Goal: Task Accomplishment & Management: Use online tool/utility

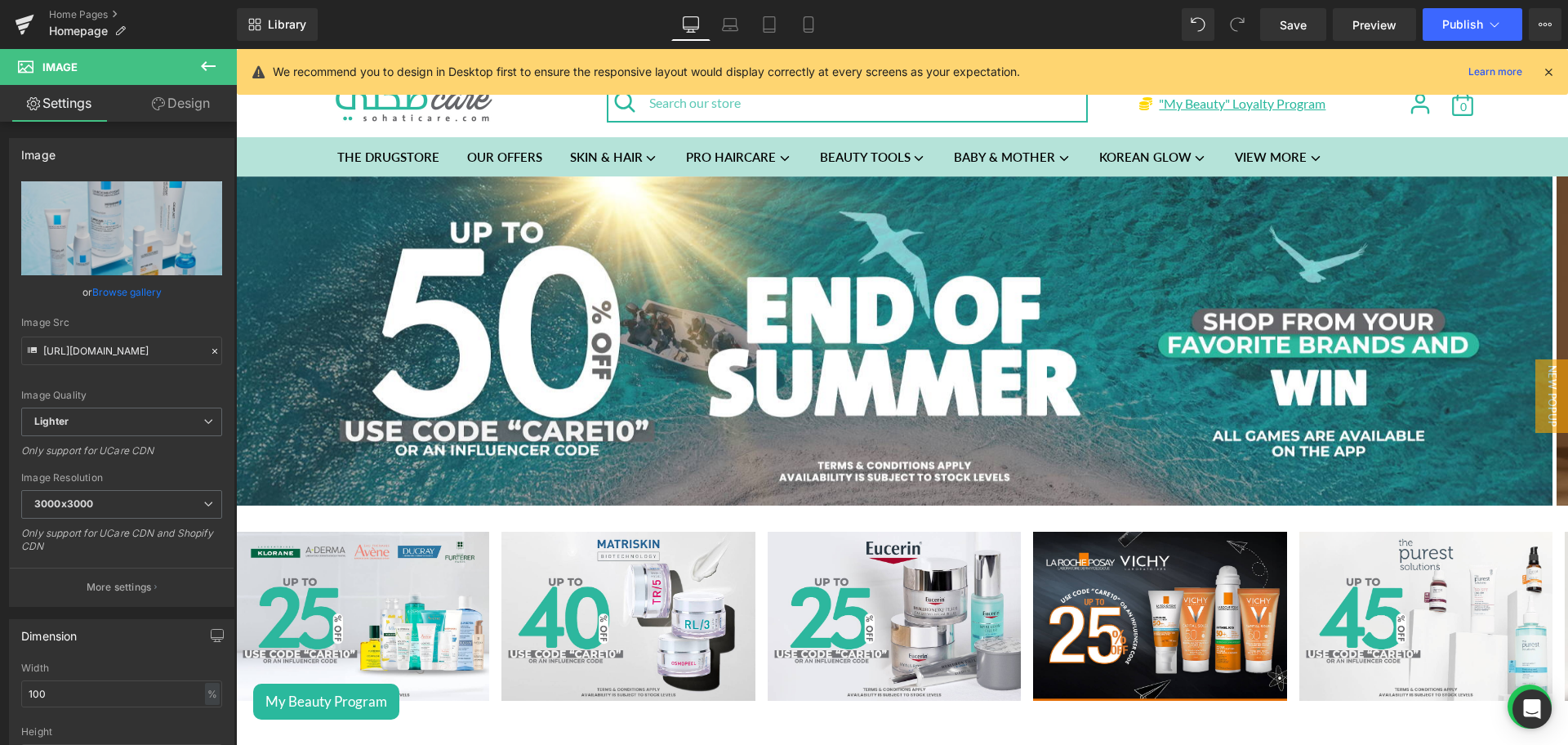
scroll to position [407, 0]
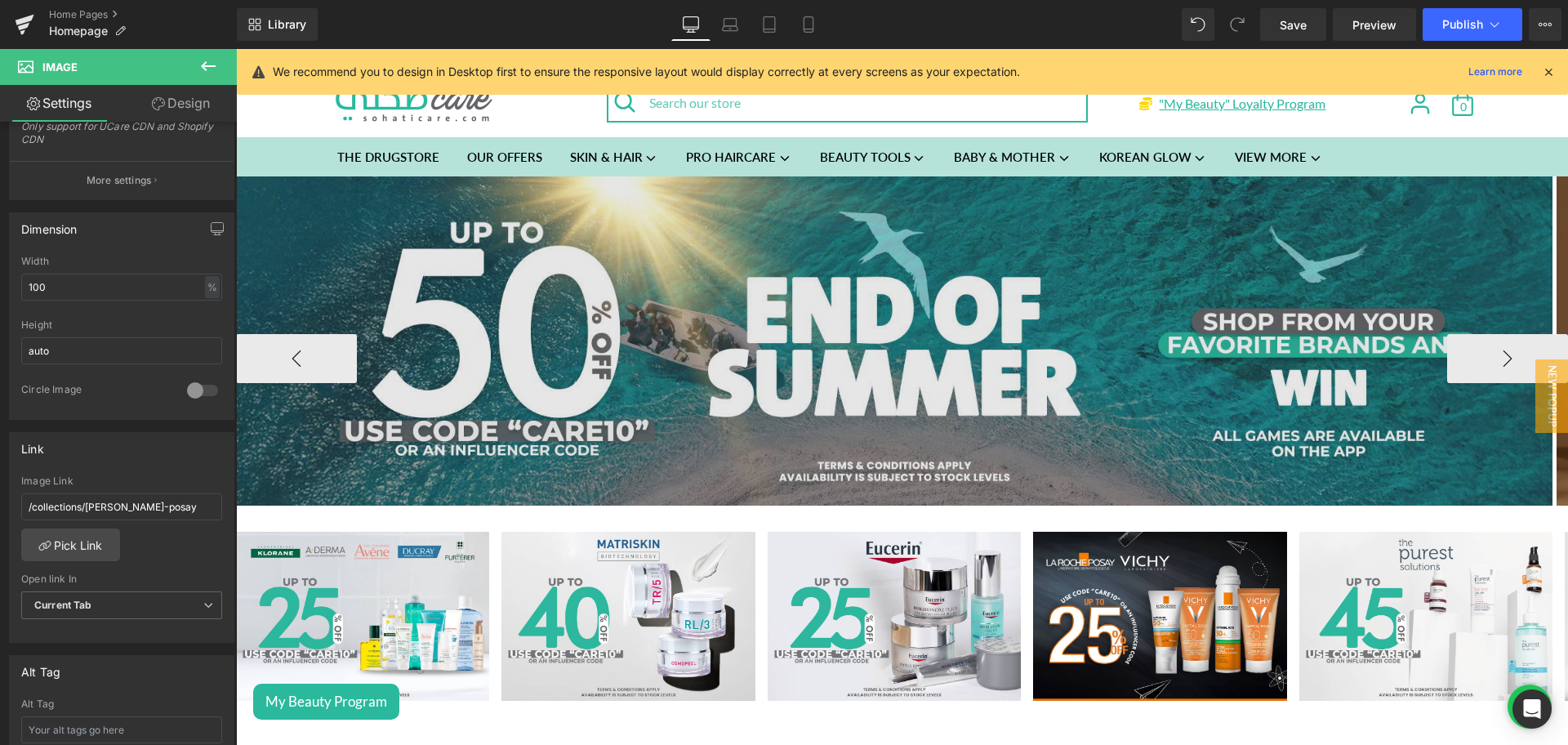
click at [809, 302] on img at bounding box center [894, 341] width 1317 height 329
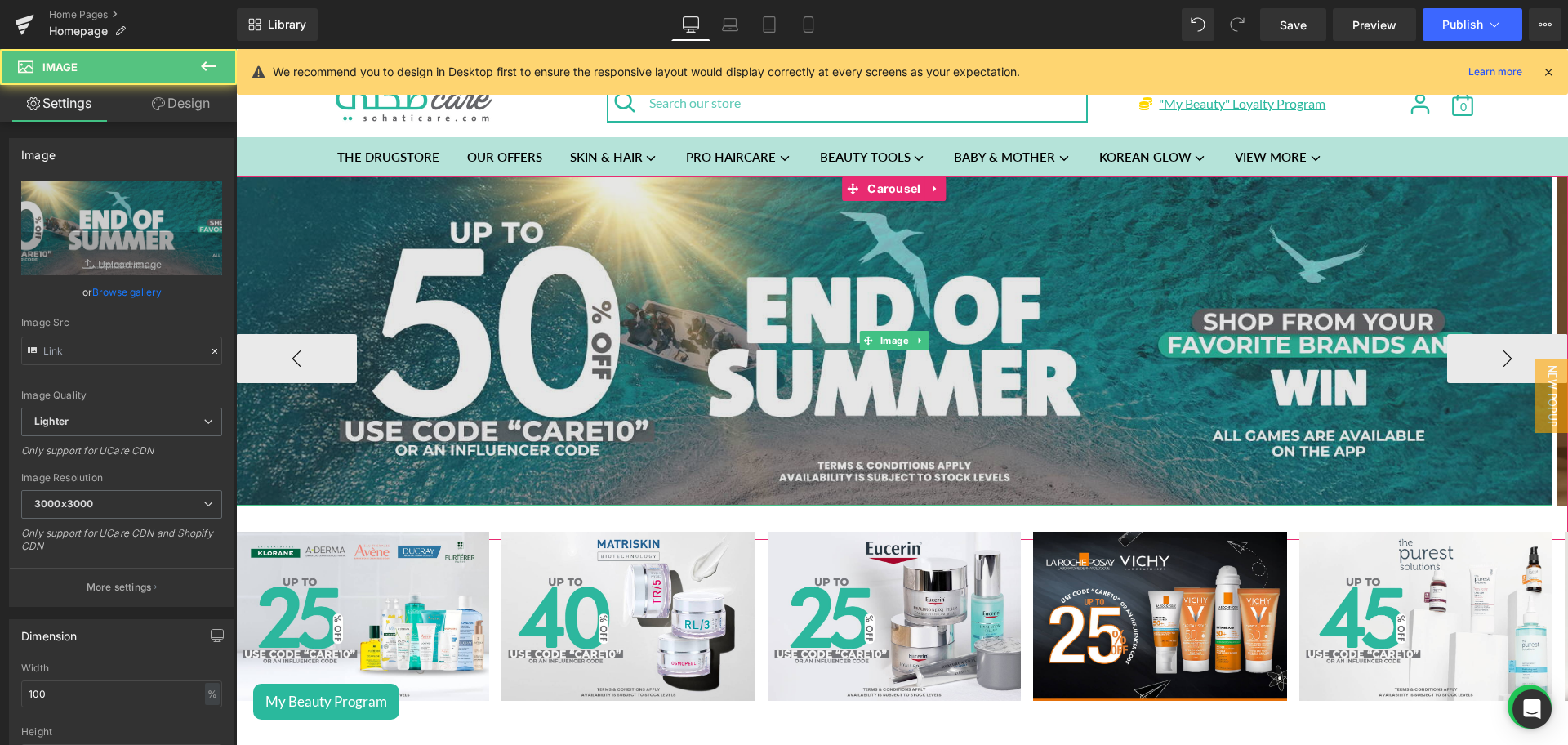
type input "[URL][DOMAIN_NAME]"
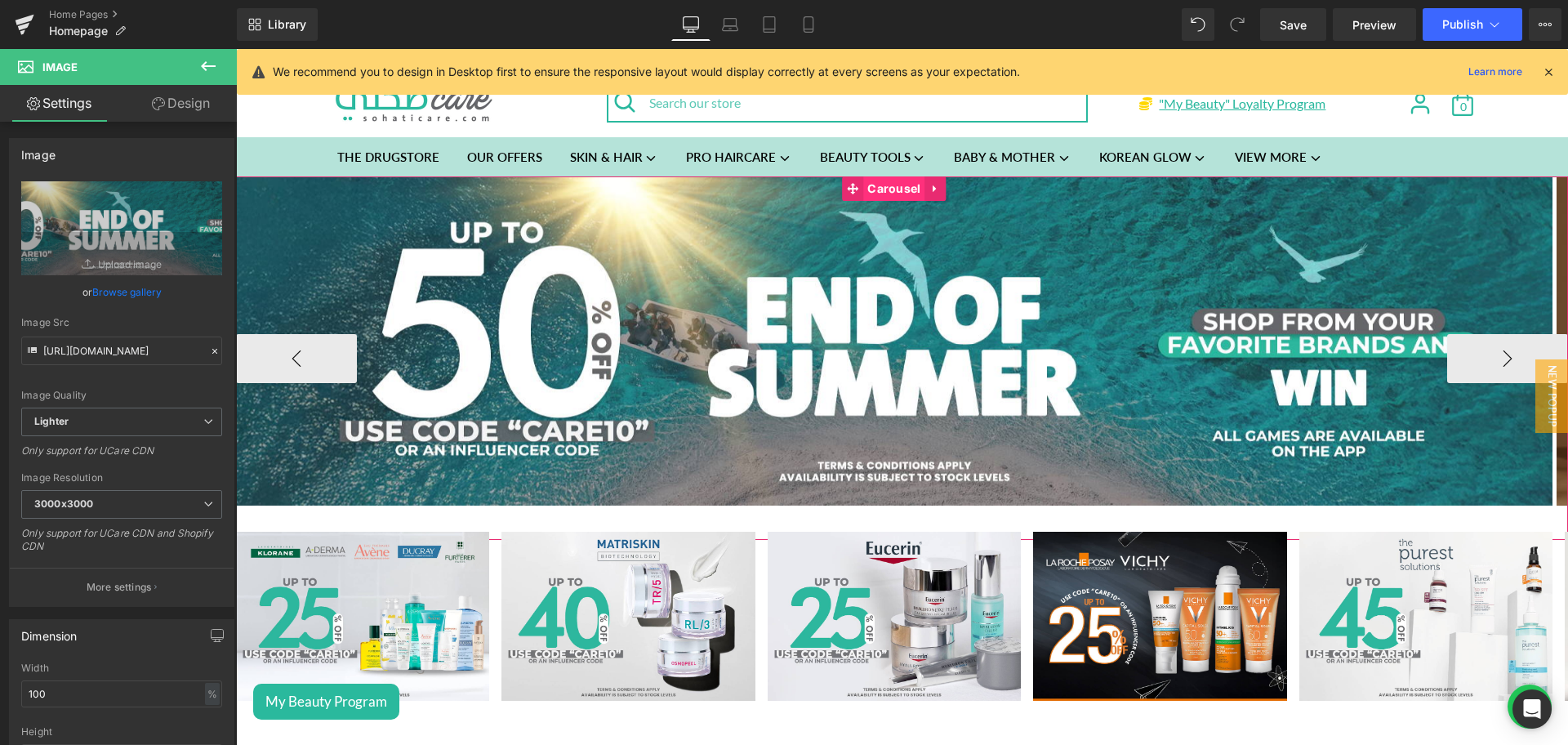
click at [869, 191] on span "Carousel" at bounding box center [894, 189] width 62 height 24
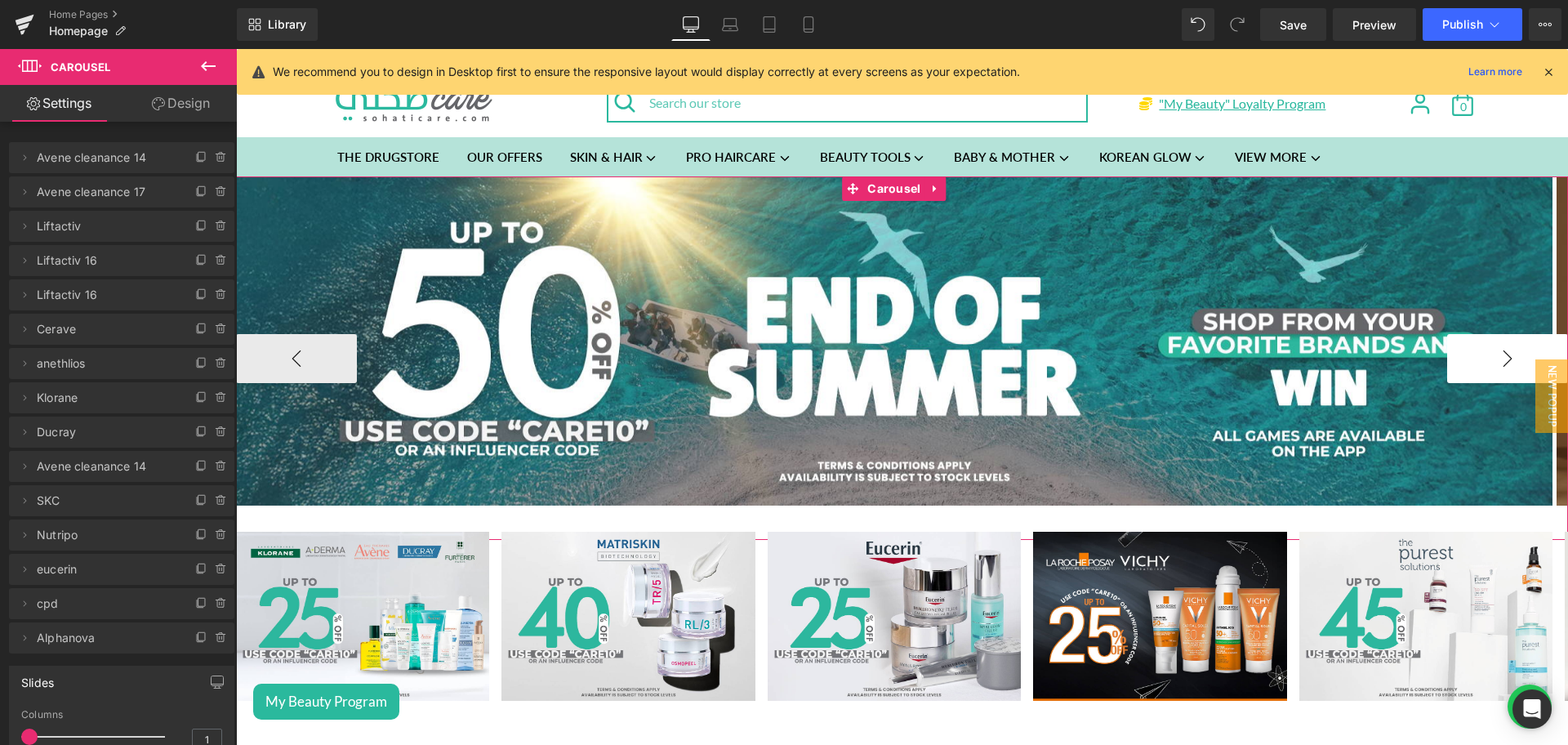
click at [1510, 347] on button "›" at bounding box center [1507, 359] width 121 height 49
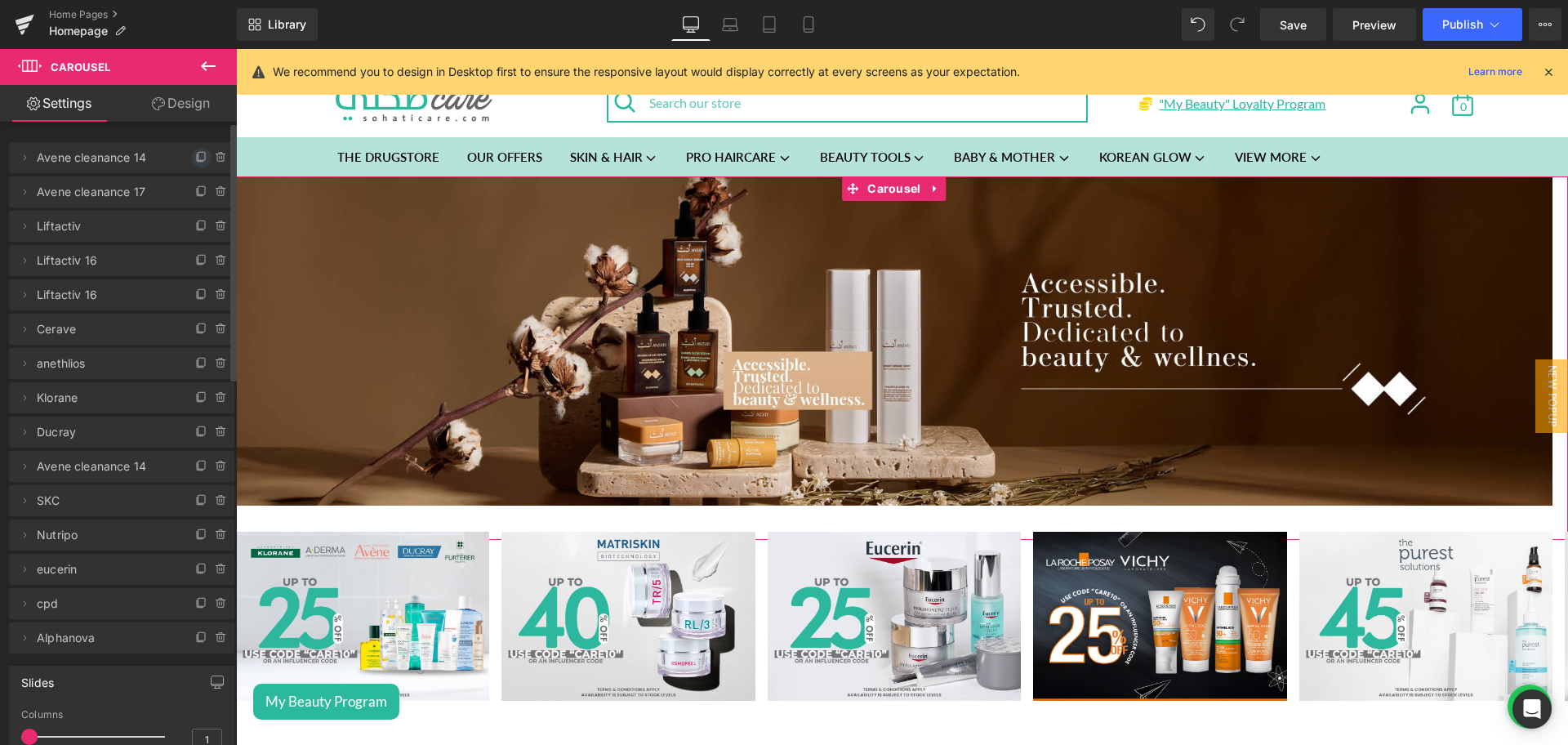
click at [195, 159] on icon at bounding box center [202, 158] width 13 height 13
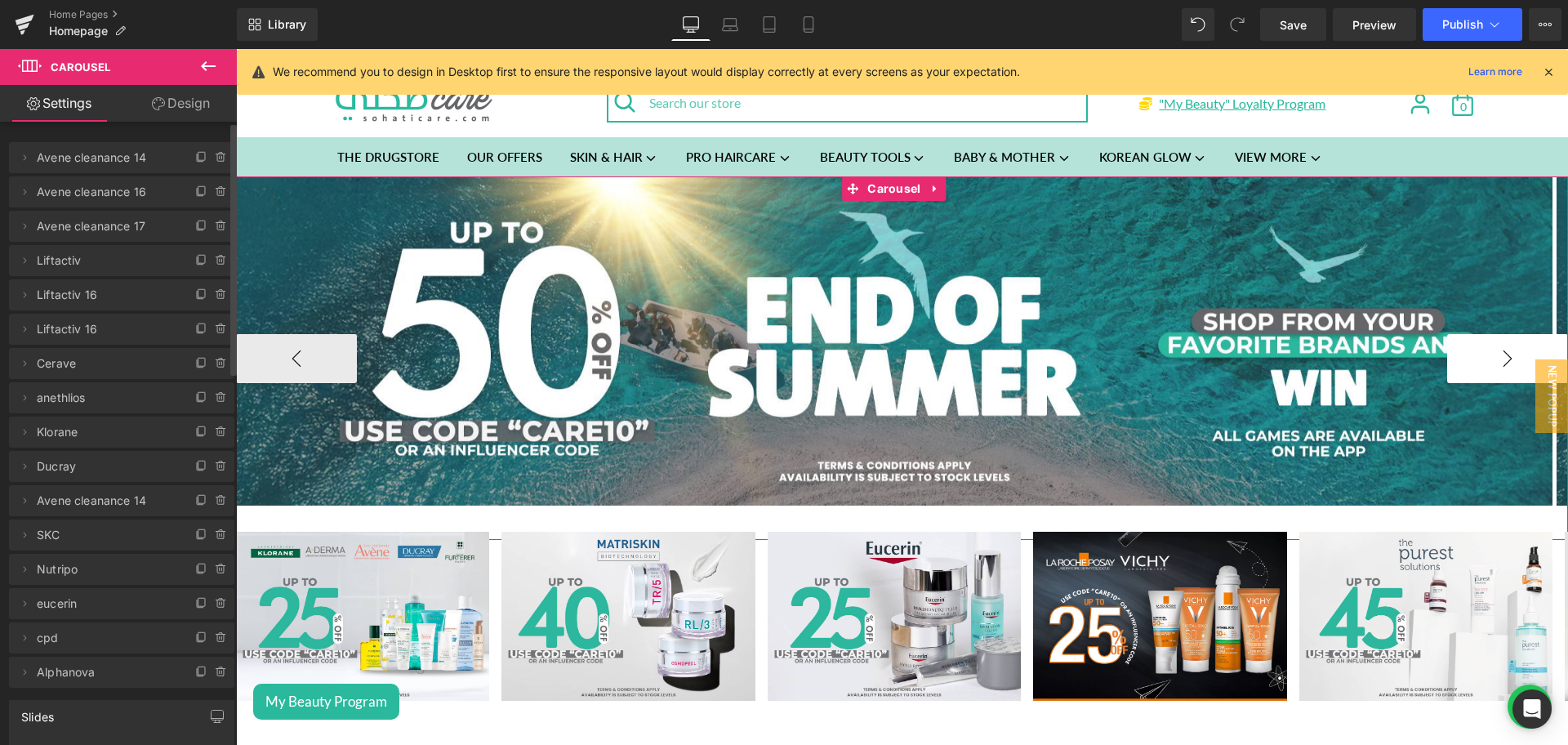
click at [1496, 345] on button "›" at bounding box center [1507, 359] width 121 height 49
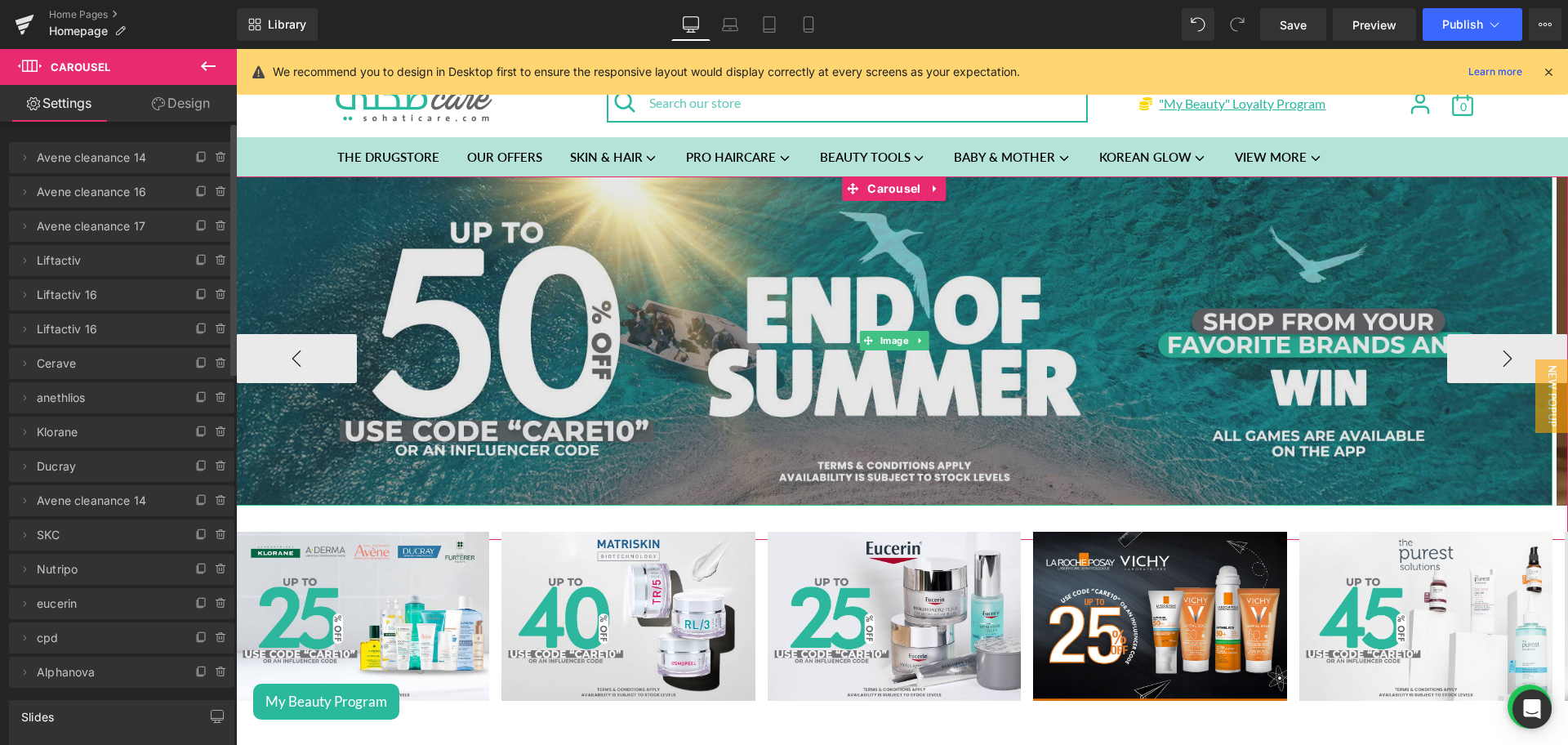
click at [913, 296] on img at bounding box center [894, 341] width 1317 height 329
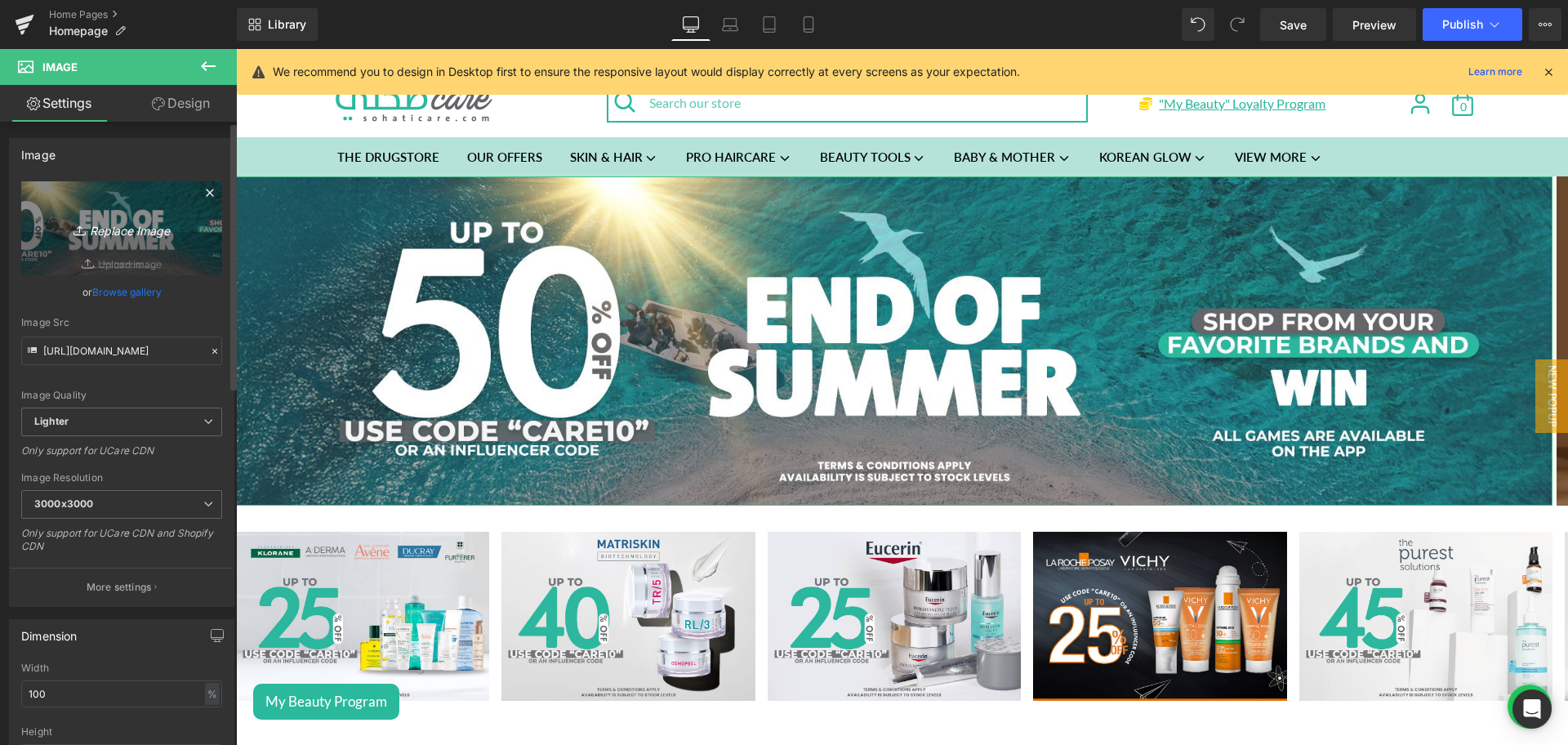
click at [161, 208] on link "Replace Image" at bounding box center [121, 228] width 201 height 94
type input "C:\fakepath\Lrp Anthelios New Launch Desktop Banner.jpg"
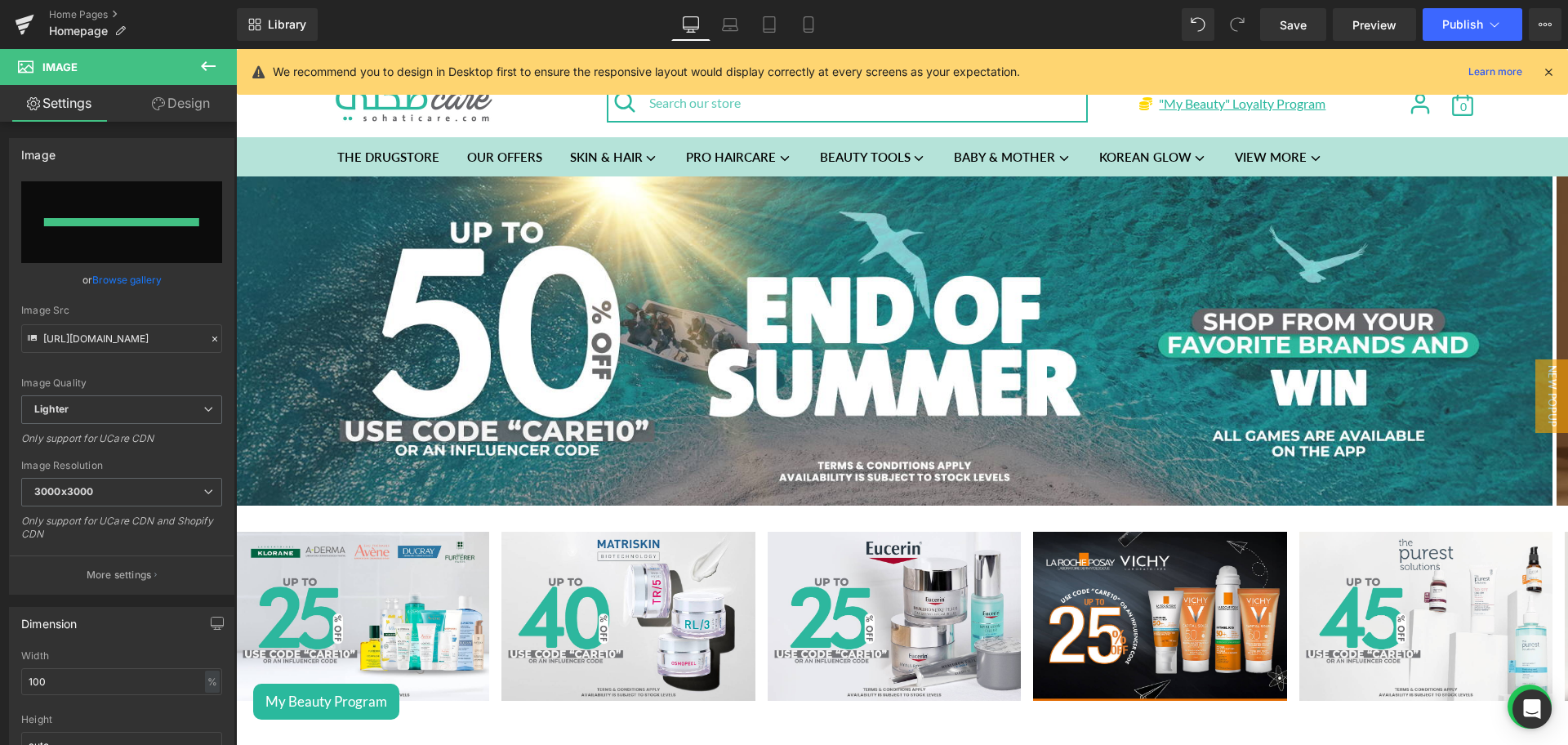
type input "[URL][DOMAIN_NAME]"
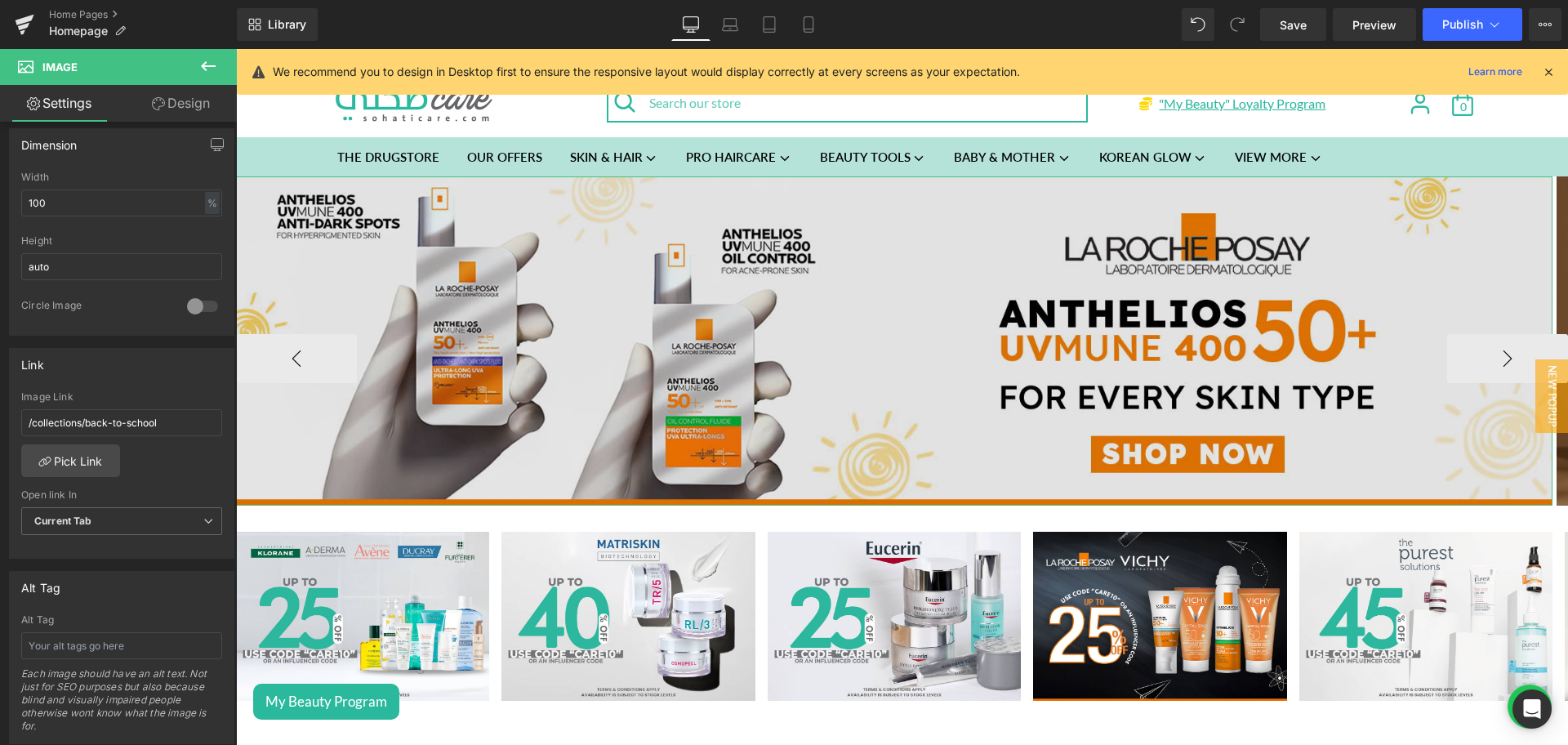
scroll to position [493, 0]
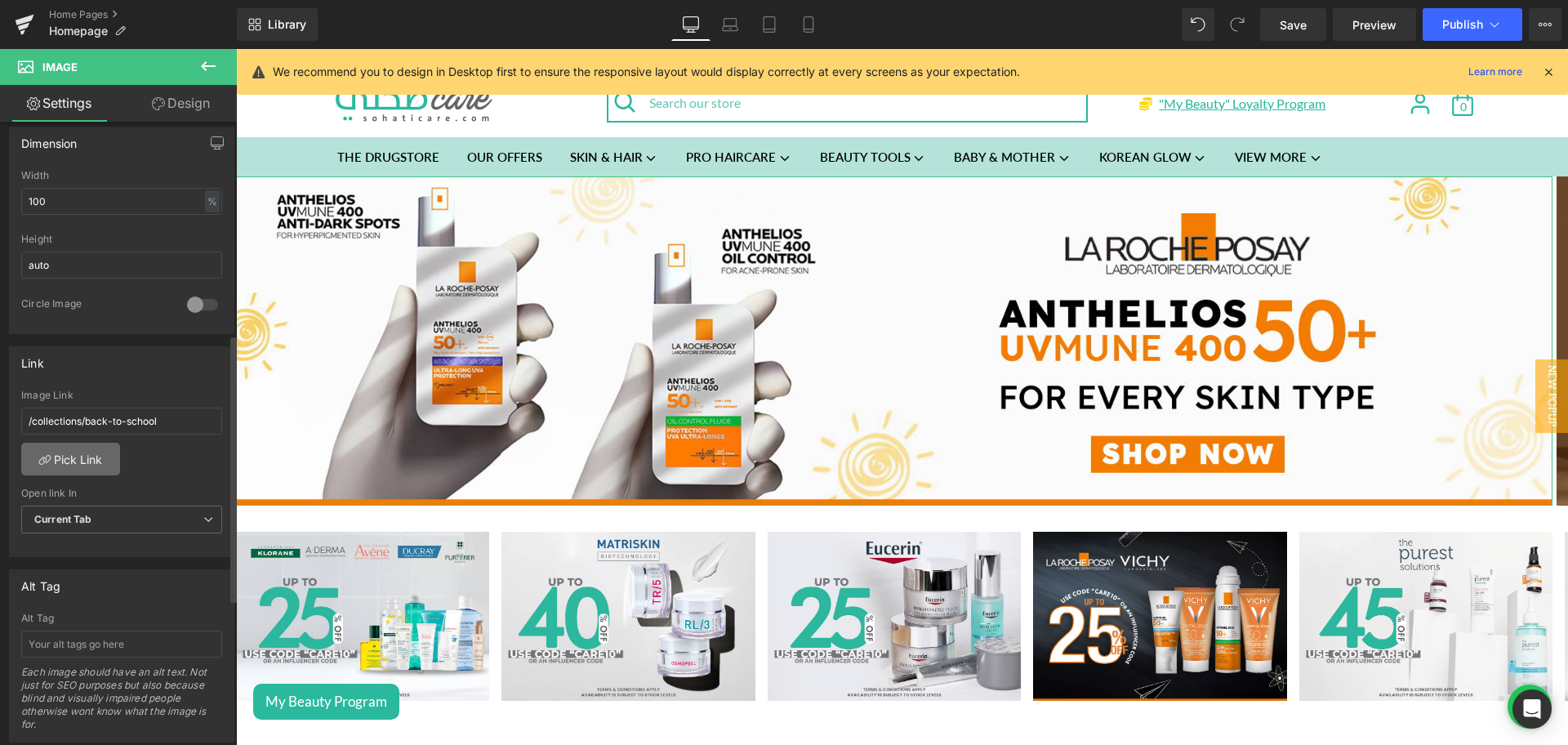
click at [83, 458] on link "Pick Link" at bounding box center [71, 459] width 99 height 33
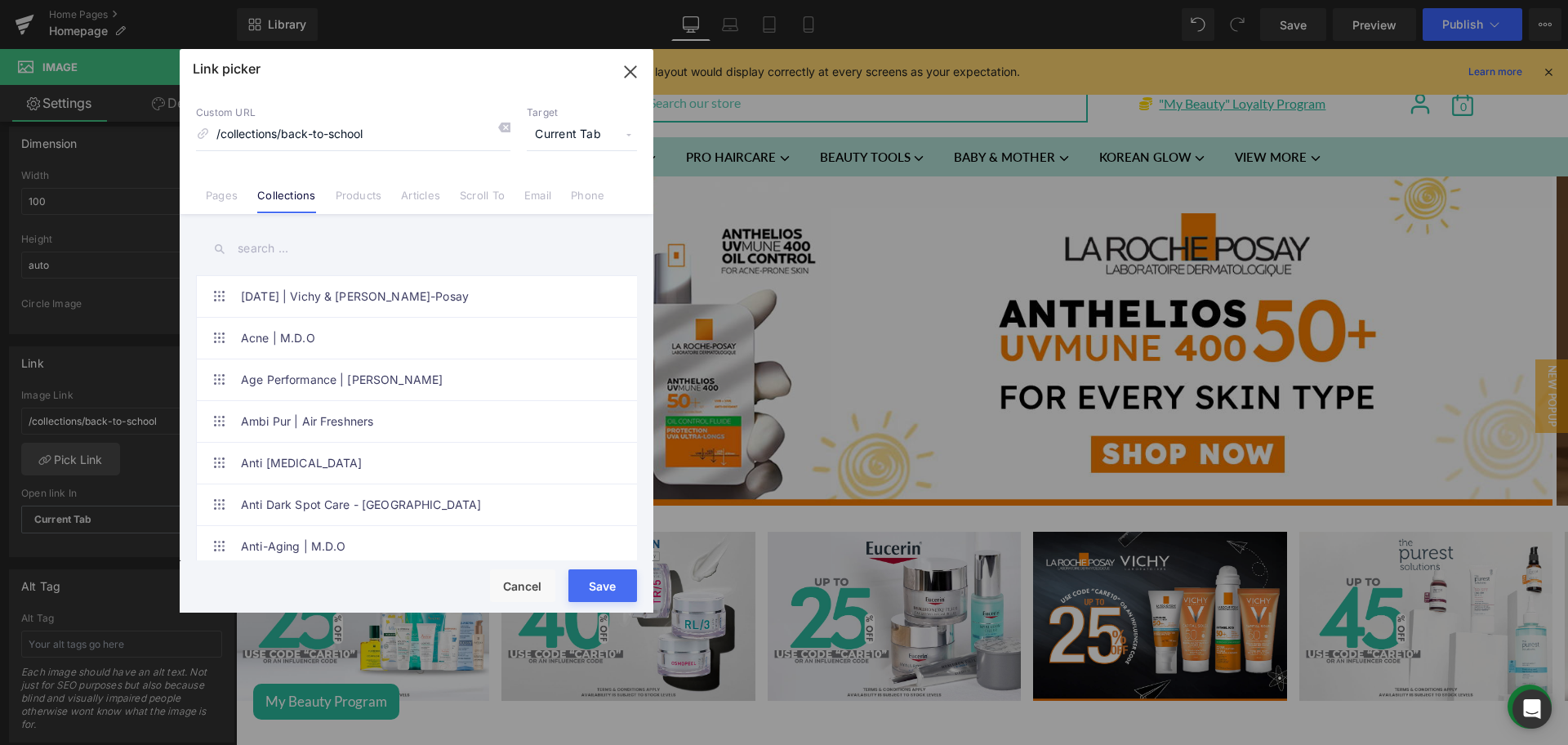
click at [290, 238] on input "text" at bounding box center [417, 249] width 441 height 36
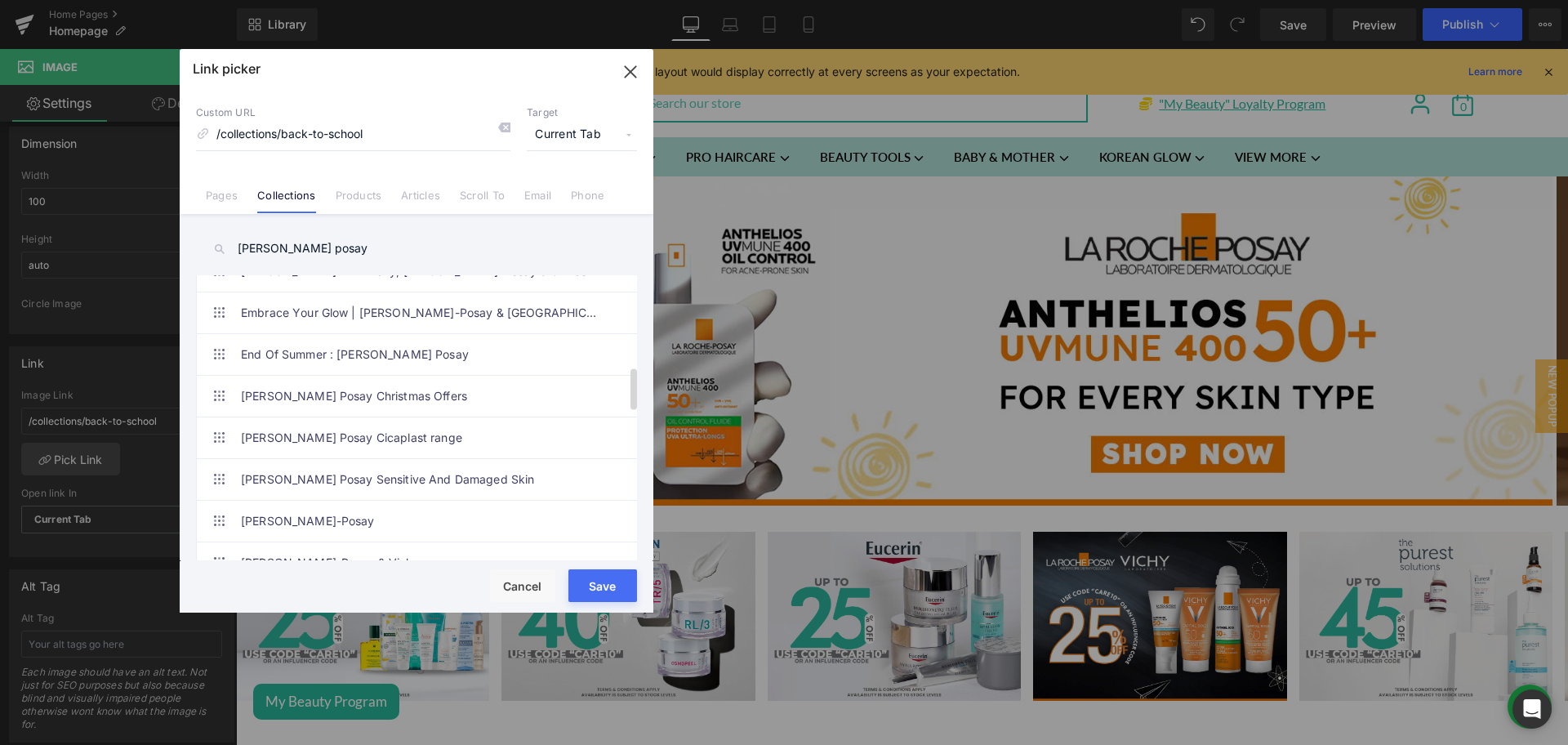
scroll to position [716, 0]
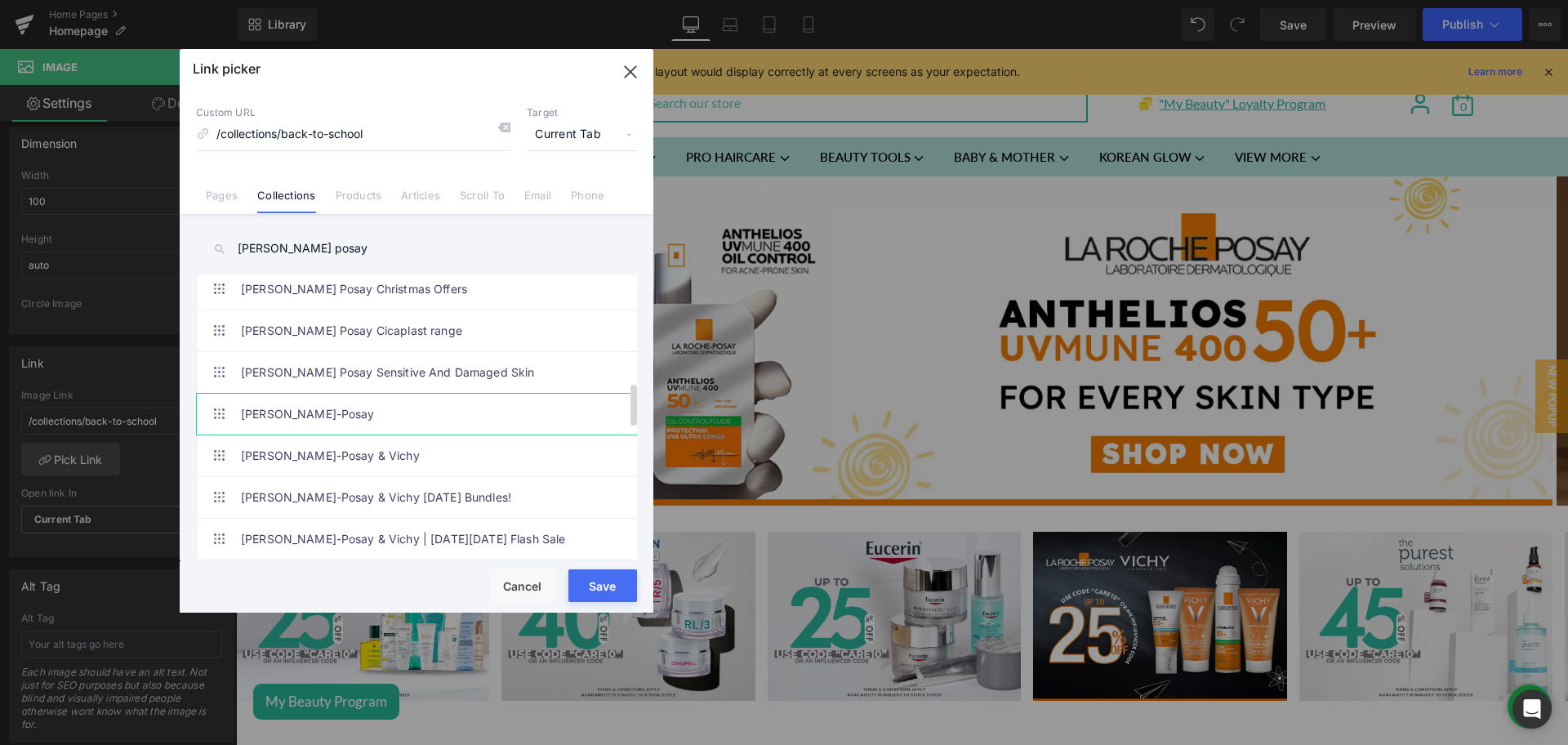
type input "[PERSON_NAME] posay"
click at [325, 425] on link "[PERSON_NAME]-Posay" at bounding box center [421, 414] width 360 height 41
type input "/collections/[PERSON_NAME]-posay"
click at [618, 585] on button "Save" at bounding box center [602, 585] width 68 height 33
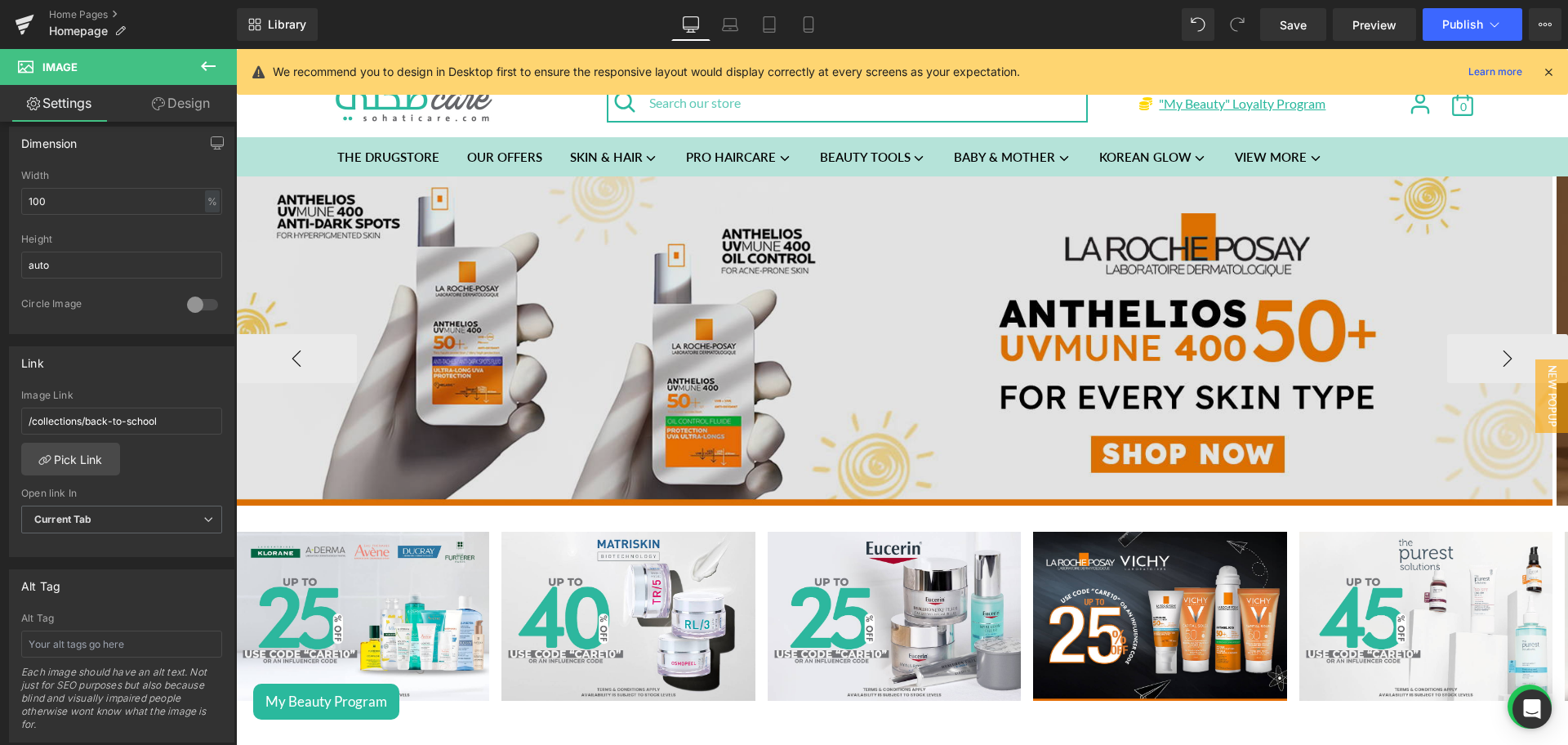
type input "/collections/[PERSON_NAME]-posay"
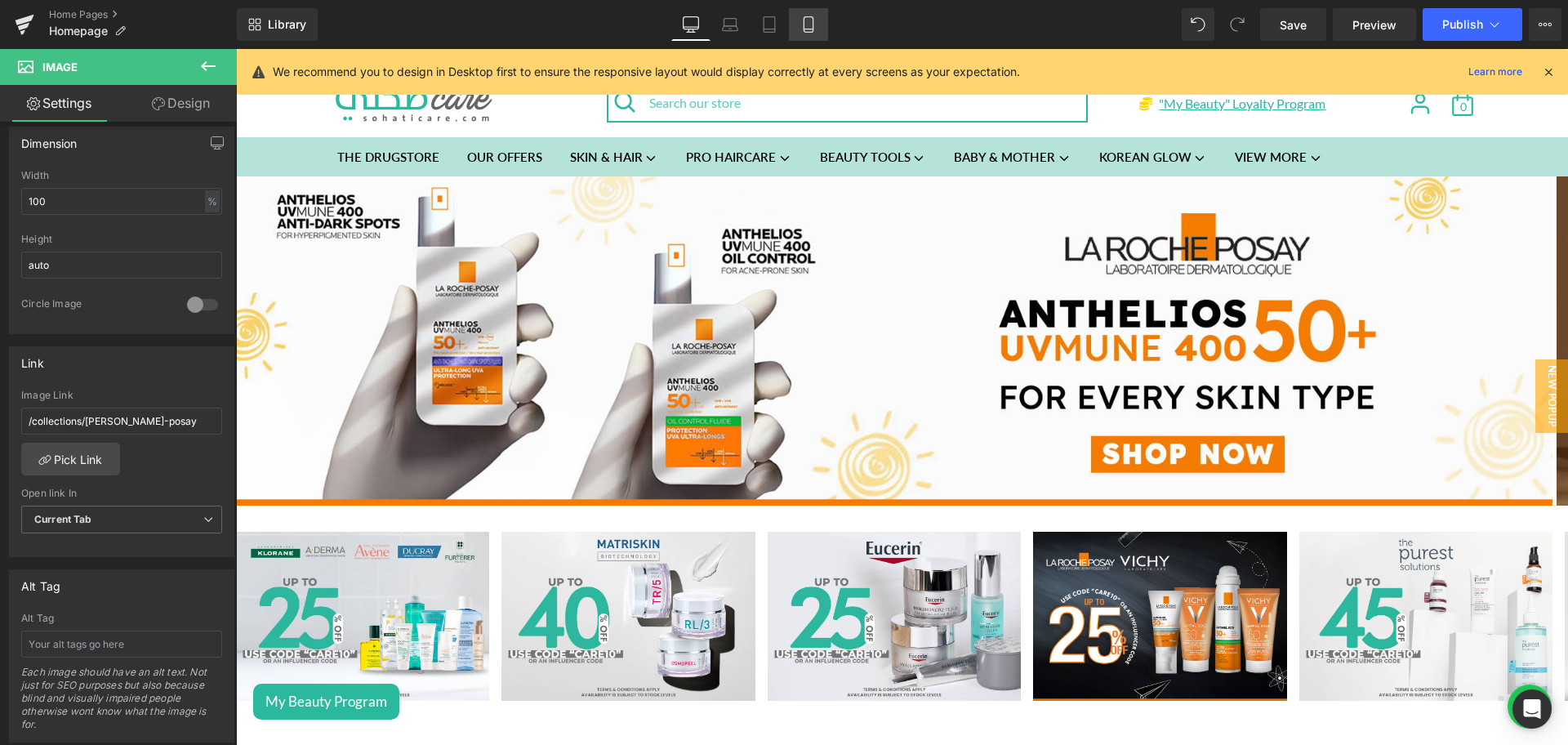
click at [815, 31] on icon at bounding box center [808, 23] width 16 height 16
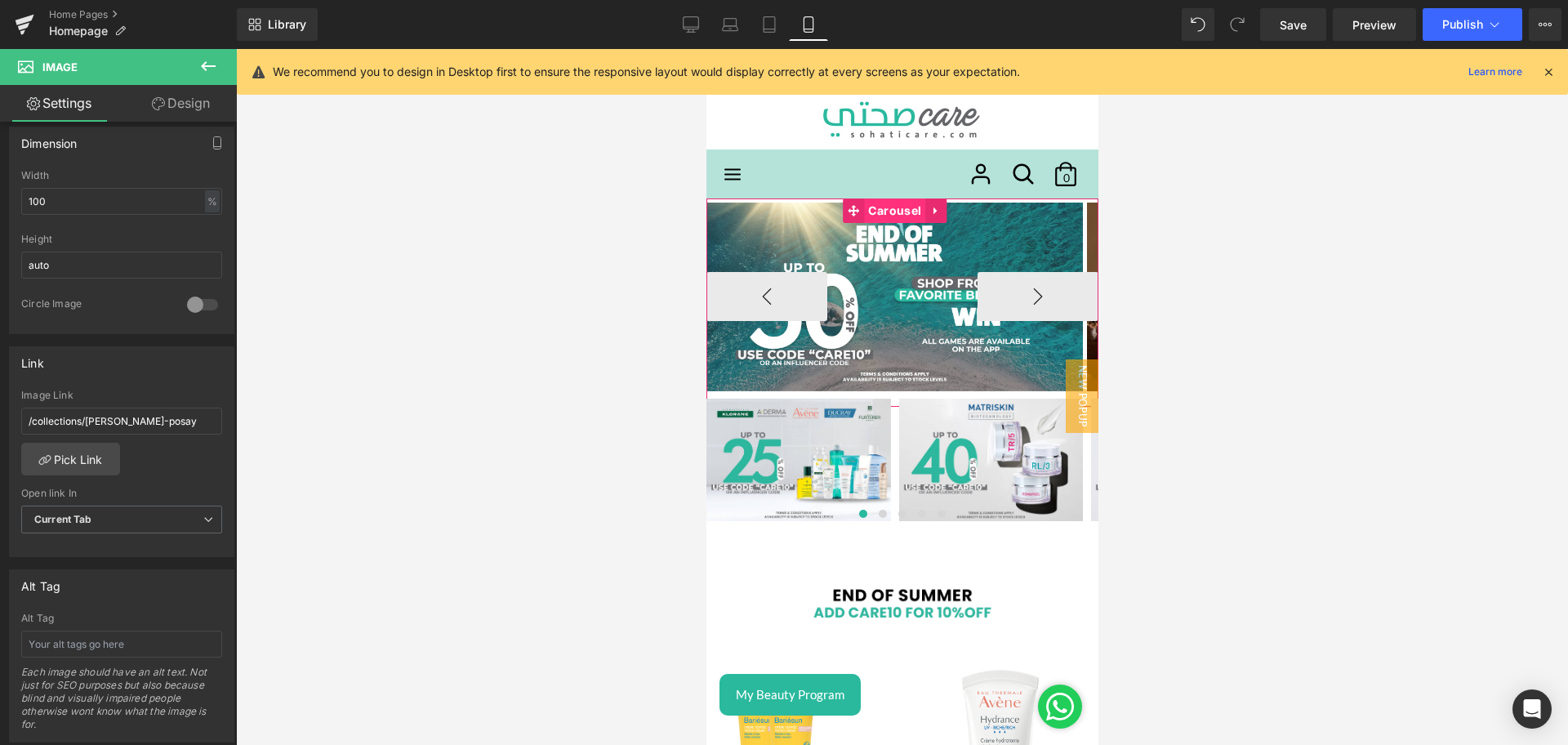
click at [893, 208] on span "Carousel" at bounding box center [894, 210] width 62 height 24
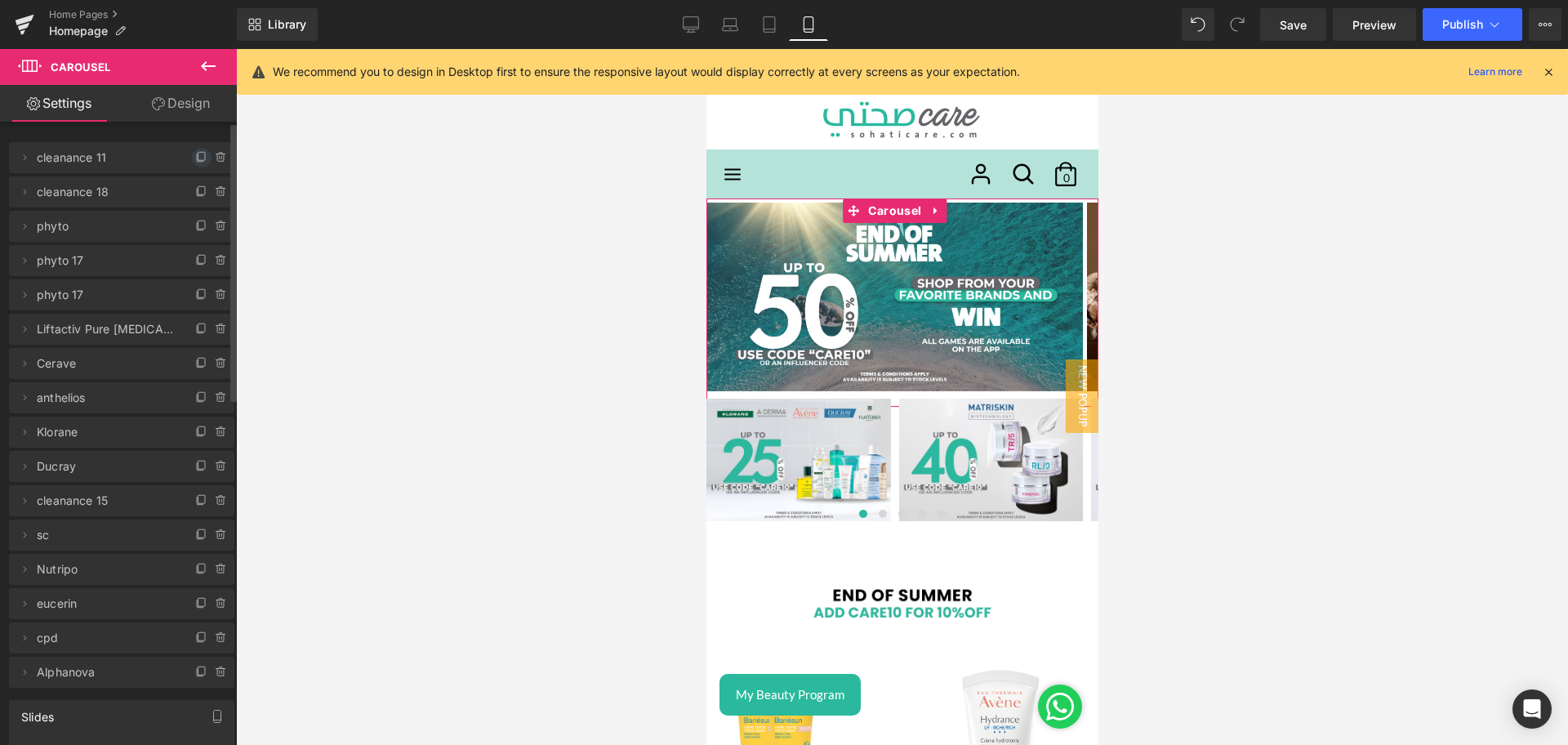
click at [197, 155] on icon at bounding box center [200, 158] width 7 height 7
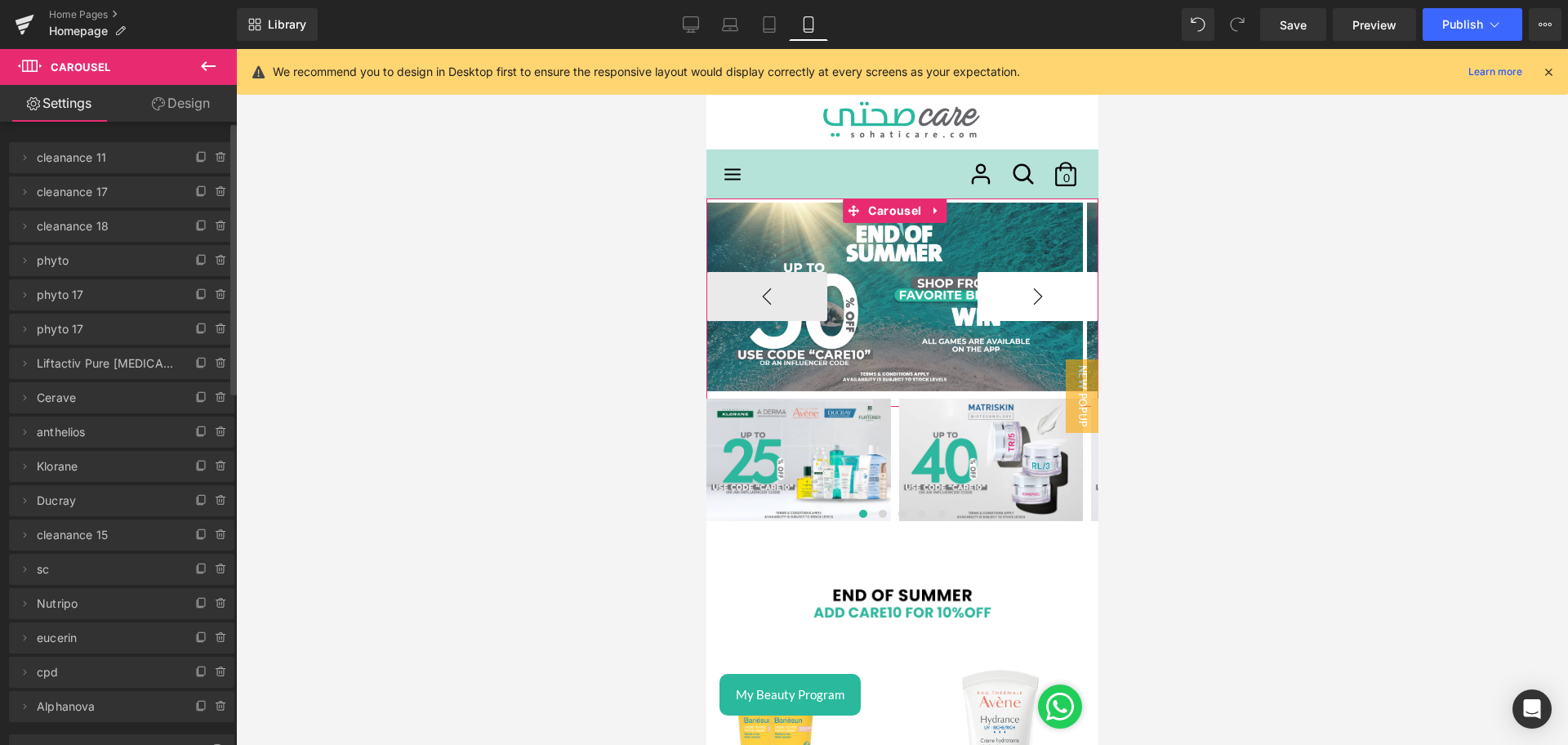
click at [1036, 294] on button "›" at bounding box center [1037, 296] width 121 height 49
click at [891, 301] on span "Image" at bounding box center [894, 296] width 36 height 20
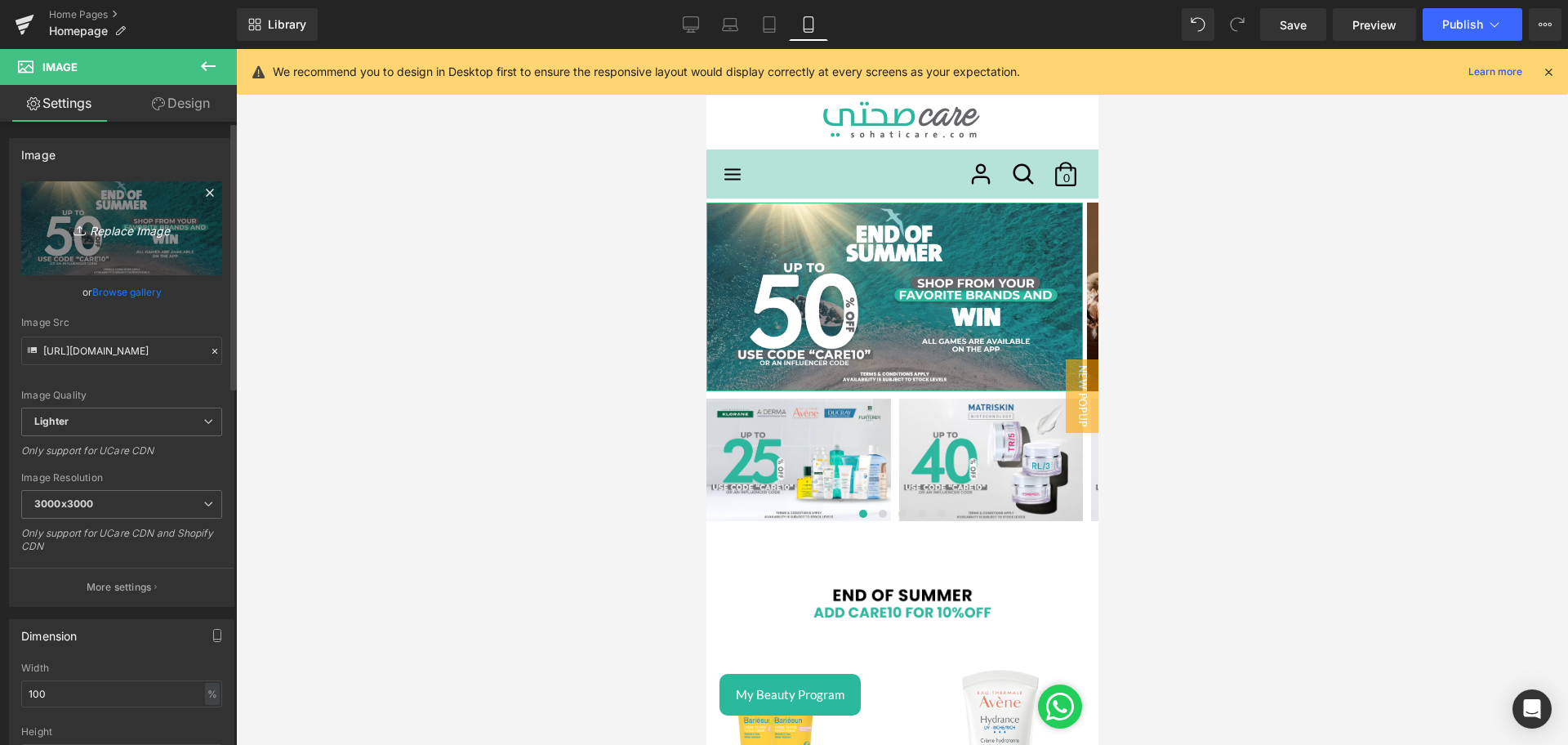
click at [119, 201] on link "Replace Image" at bounding box center [121, 228] width 201 height 94
click at [165, 205] on link "Replace Image" at bounding box center [121, 228] width 201 height 94
type input "C:\fakepath\Lrp Anthelios New Launch Mobile Banner.jpg"
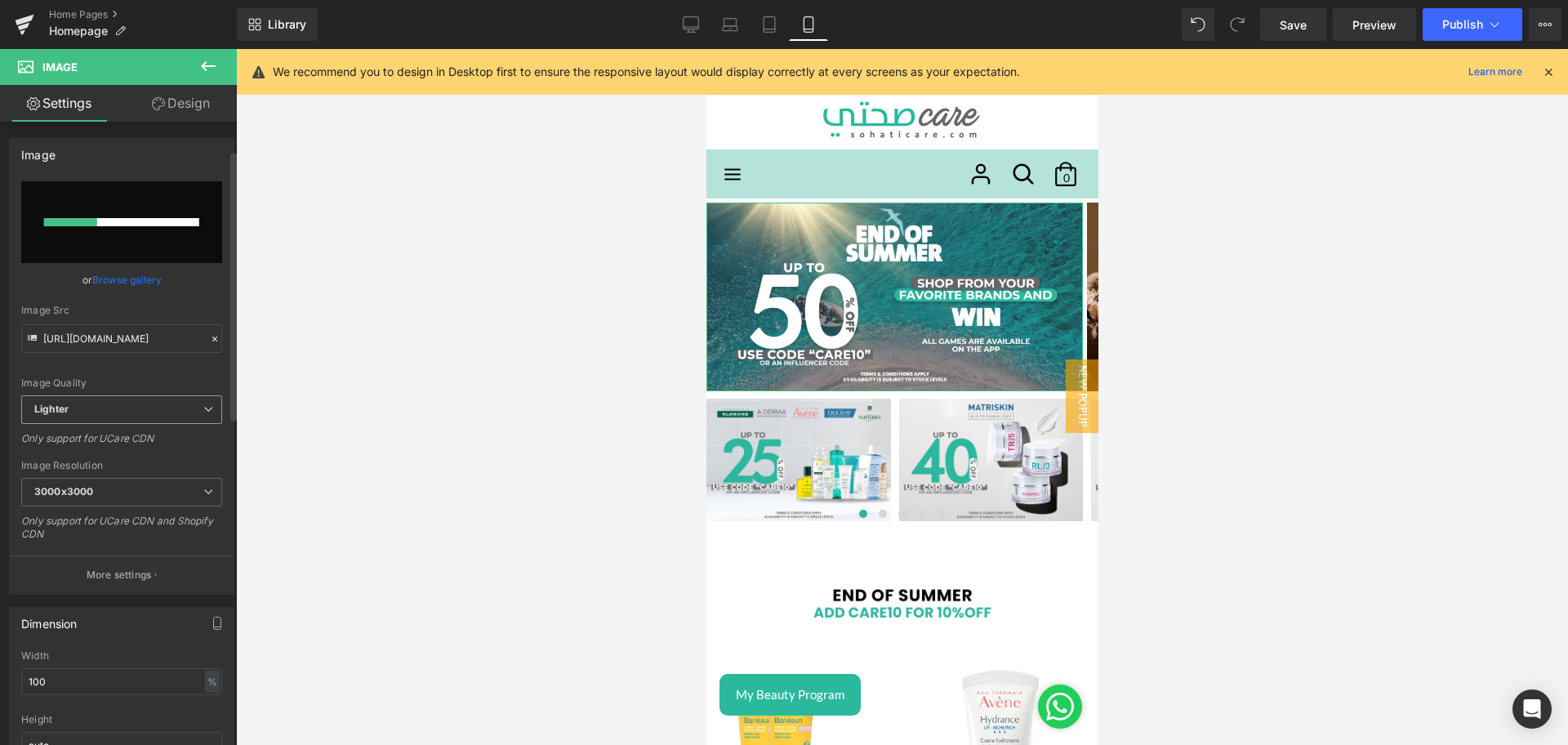
scroll to position [536, 0]
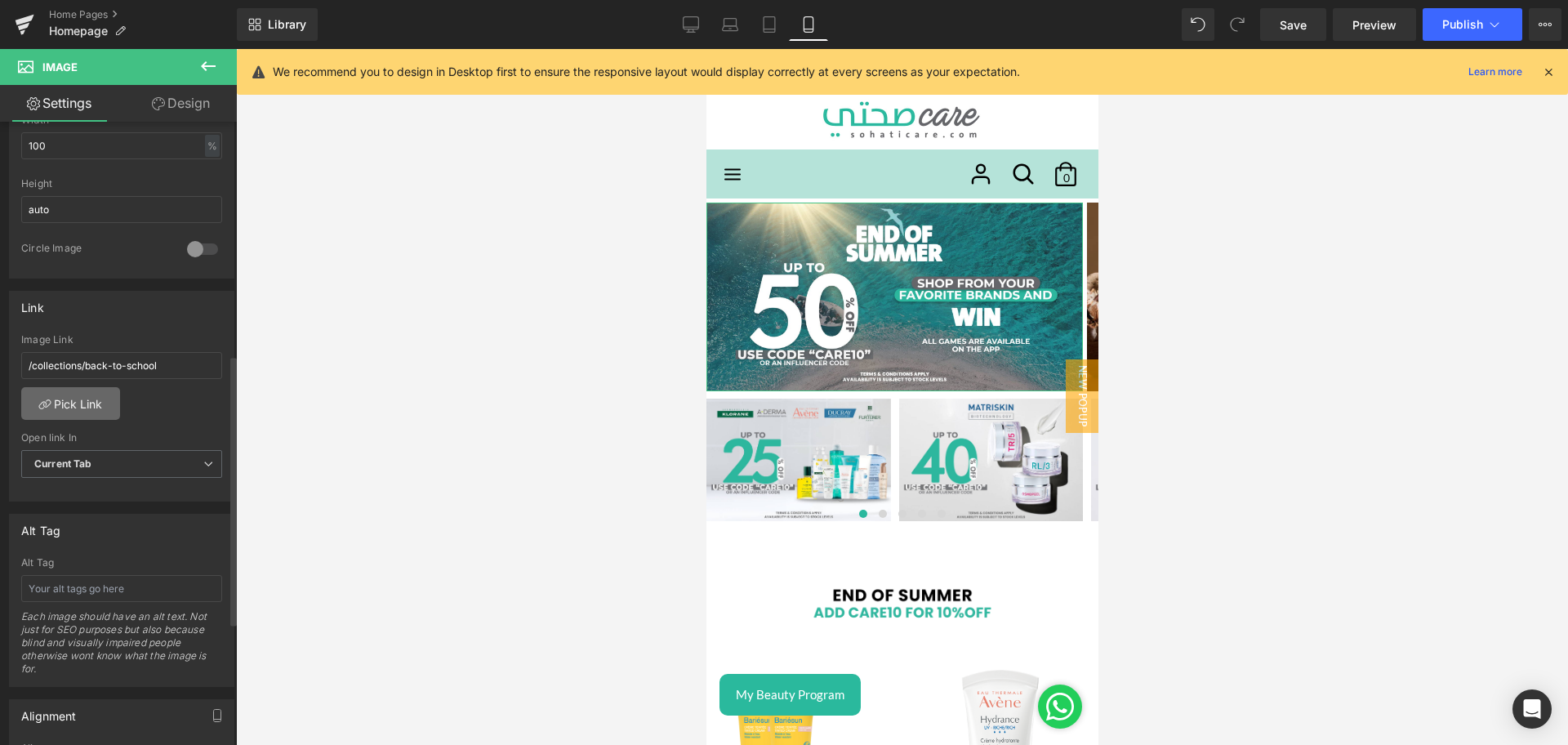
click at [79, 405] on link "Pick Link" at bounding box center [71, 403] width 99 height 33
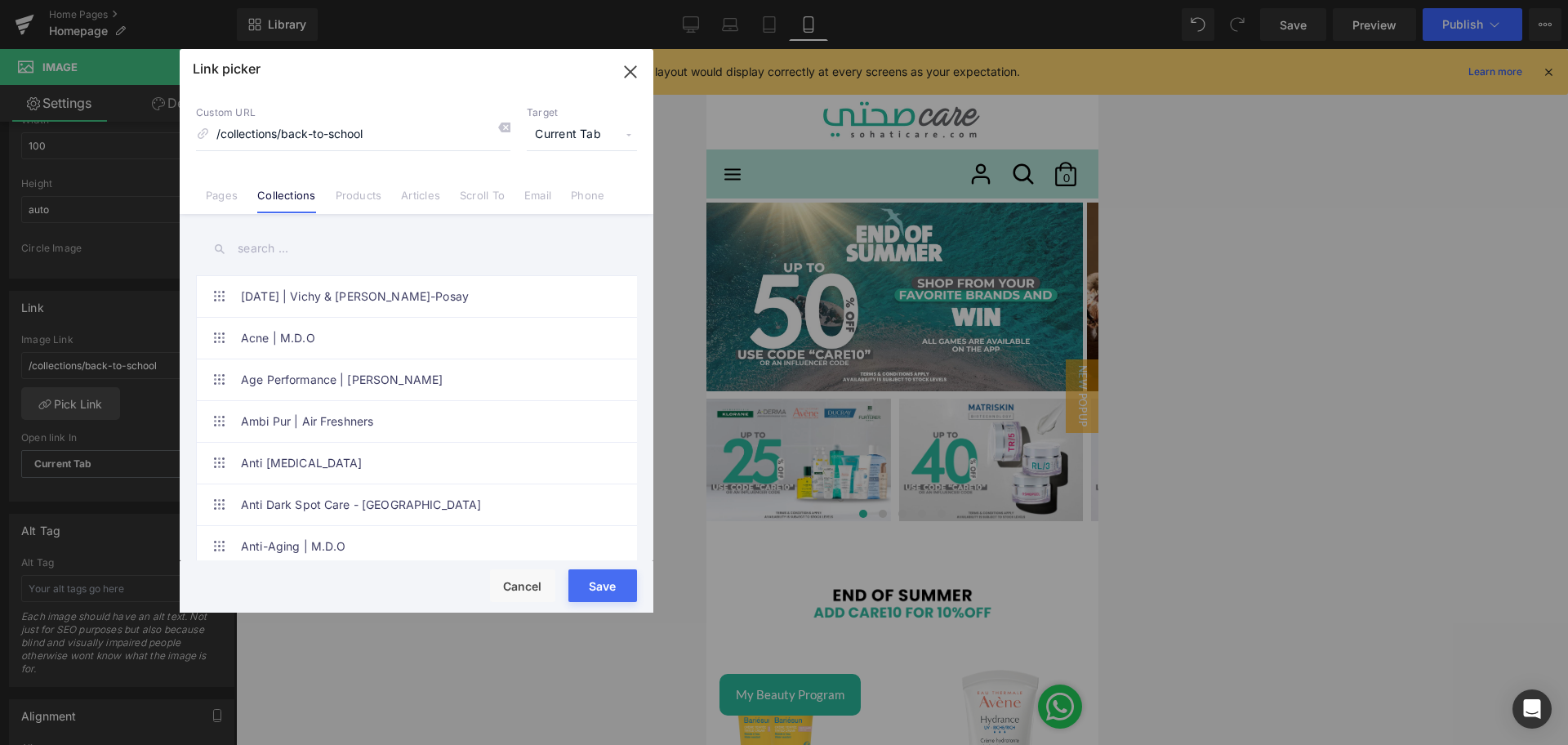
click at [297, 242] on input "text" at bounding box center [417, 249] width 441 height 36
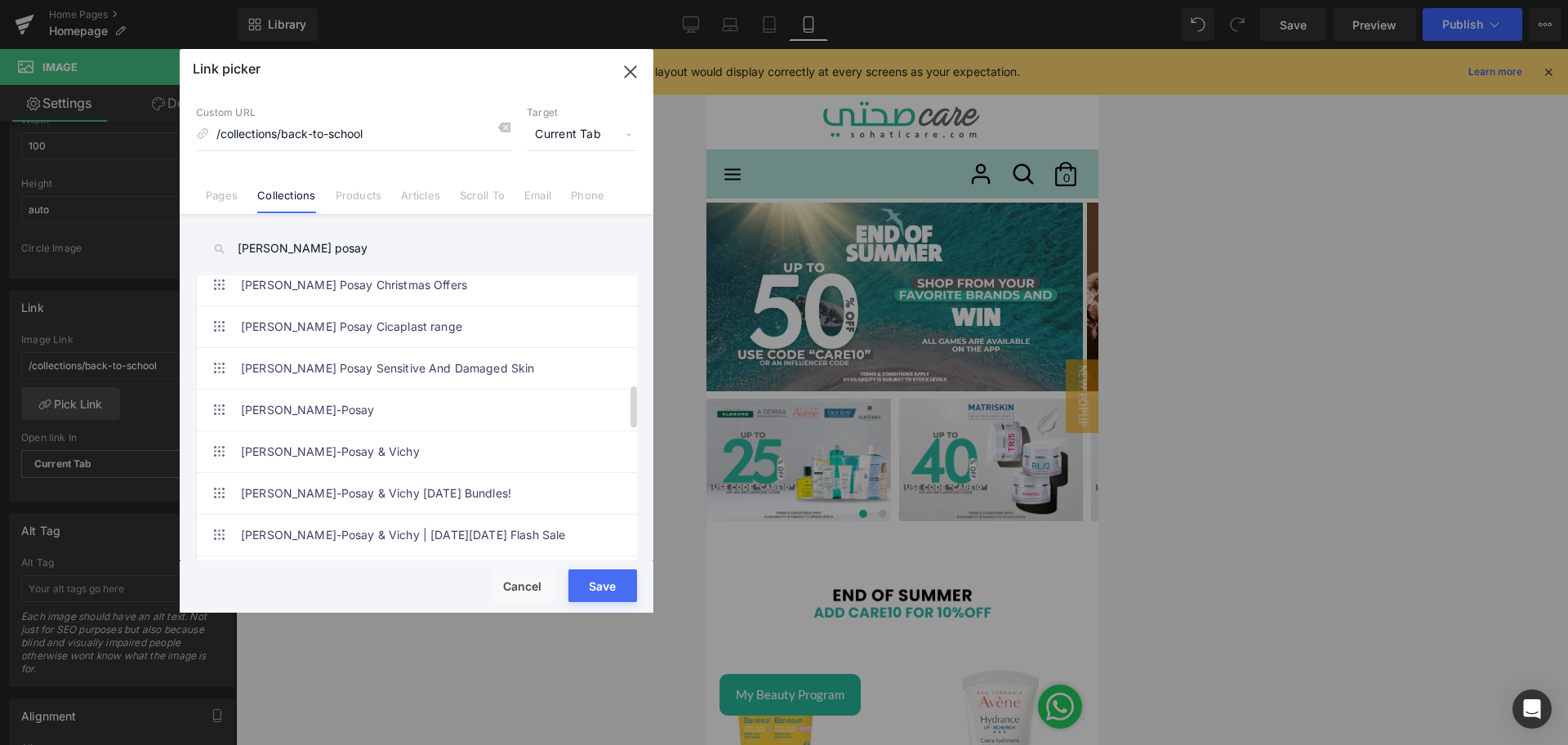
scroll to position [728, 0]
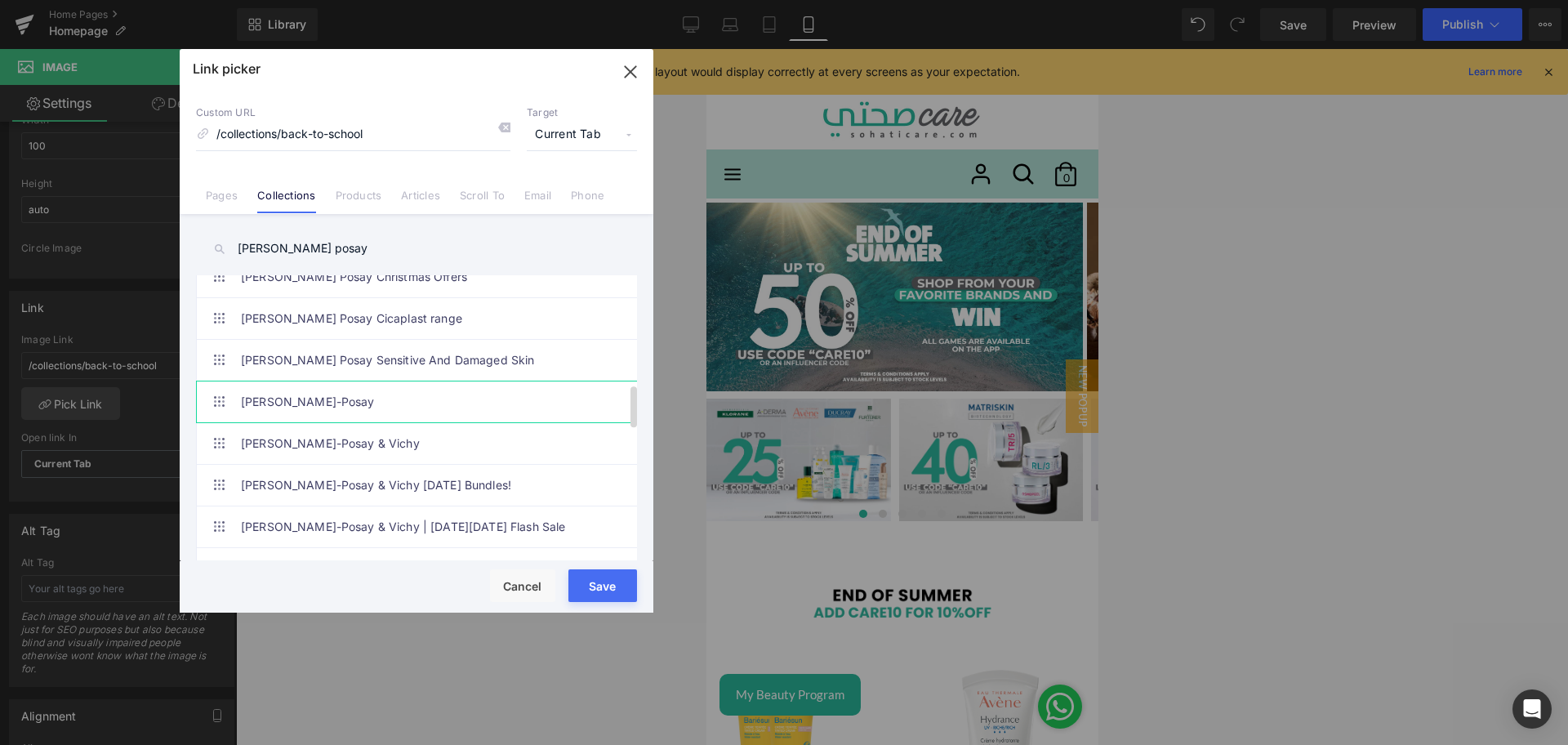
type input "[PERSON_NAME] posay"
click at [373, 406] on link "[PERSON_NAME]-Posay" at bounding box center [421, 402] width 360 height 41
type input "/collections/[PERSON_NAME]-posay"
click at [608, 584] on button "Save" at bounding box center [602, 585] width 68 height 33
type input "/collections/[PERSON_NAME]-posay"
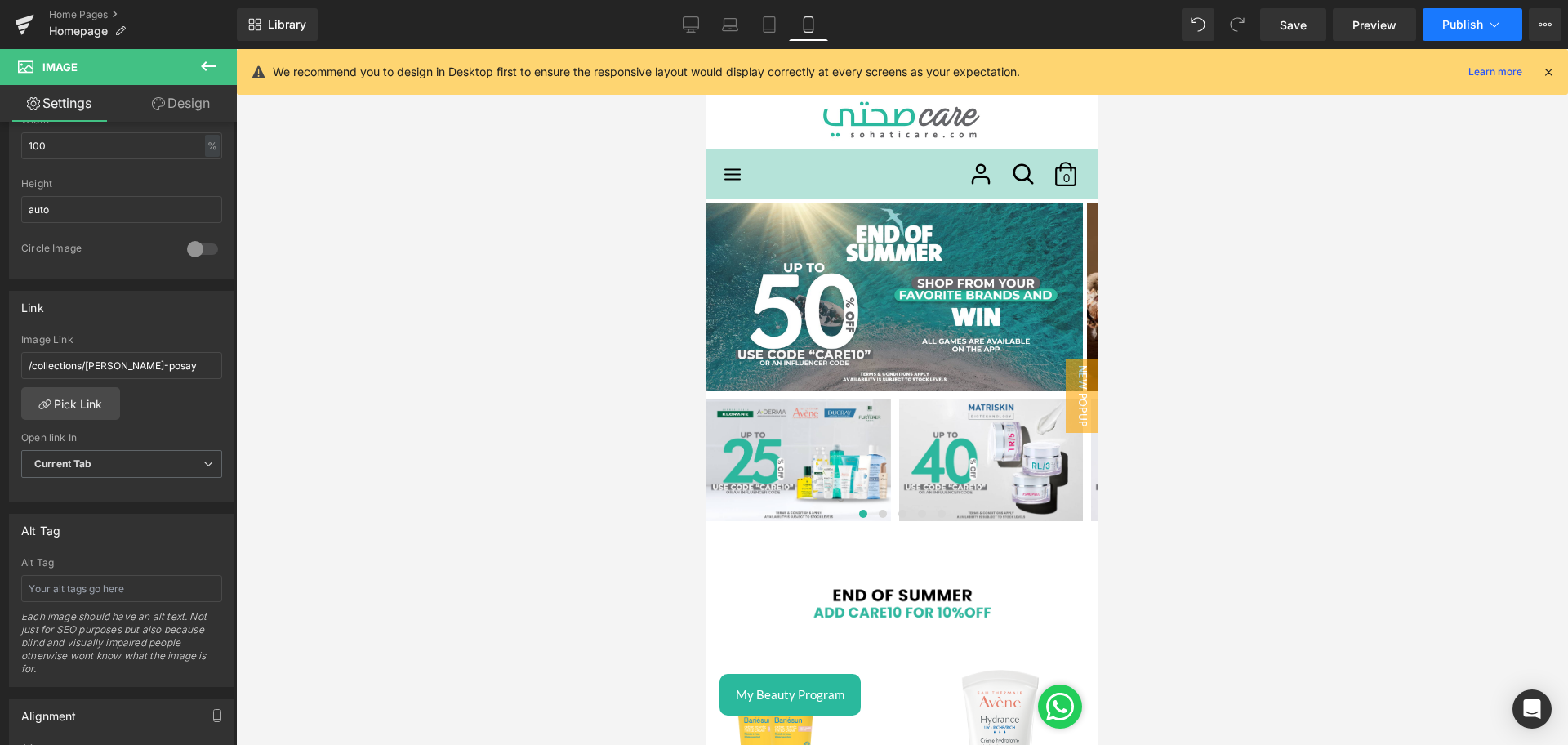
click at [1441, 35] on button "Publish" at bounding box center [1473, 24] width 100 height 33
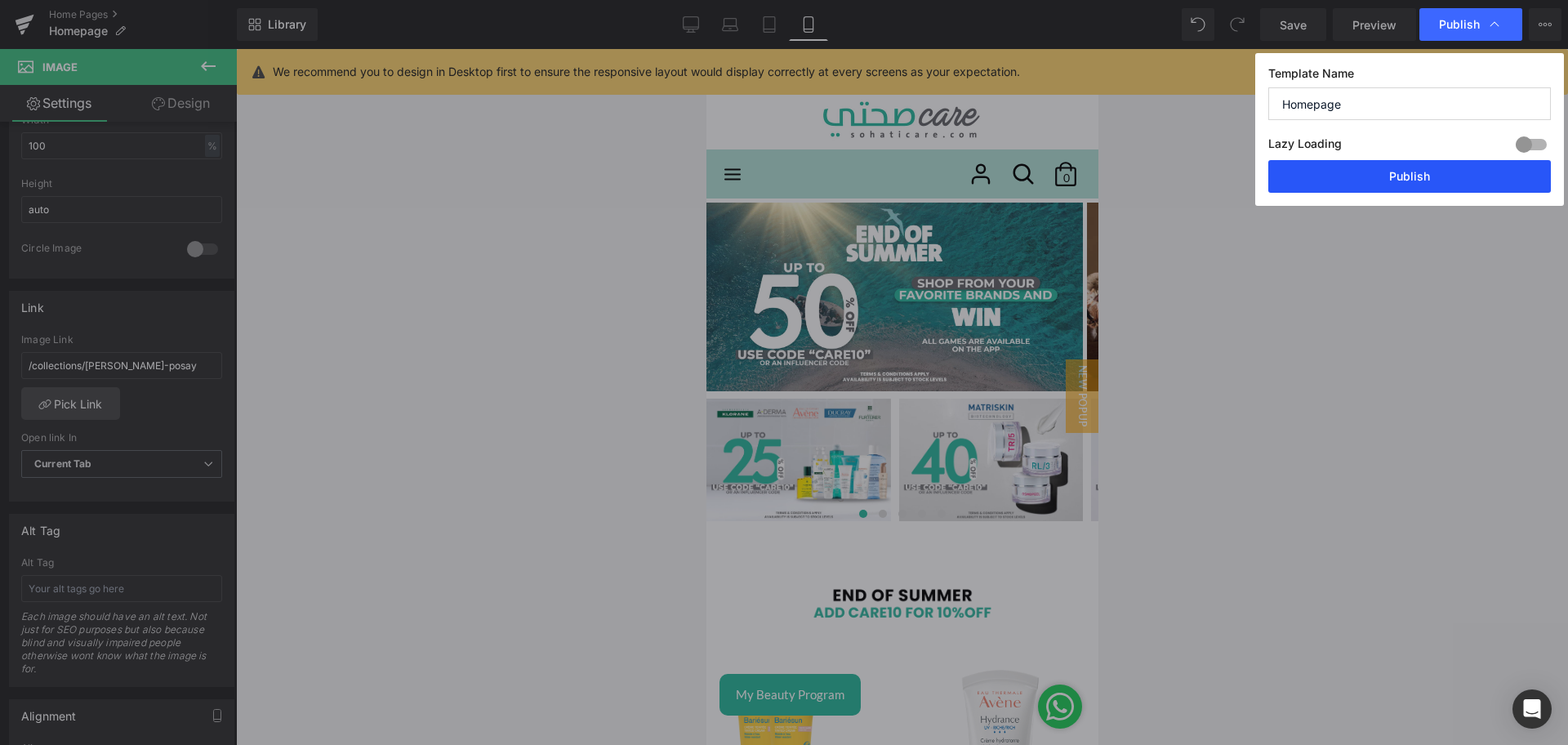
click at [1303, 176] on button "Publish" at bounding box center [1410, 176] width 282 height 33
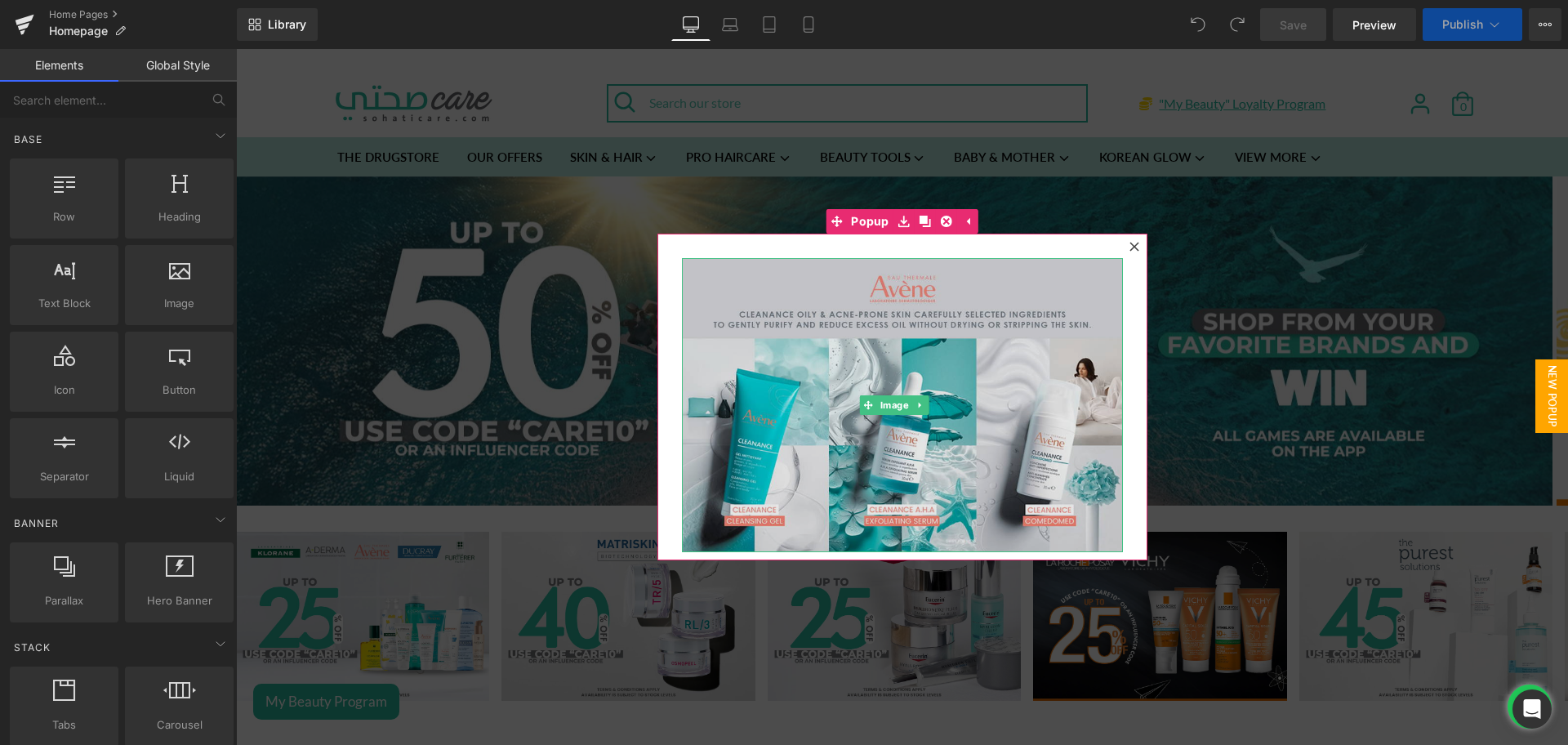
click at [959, 347] on img at bounding box center [903, 405] width 441 height 294
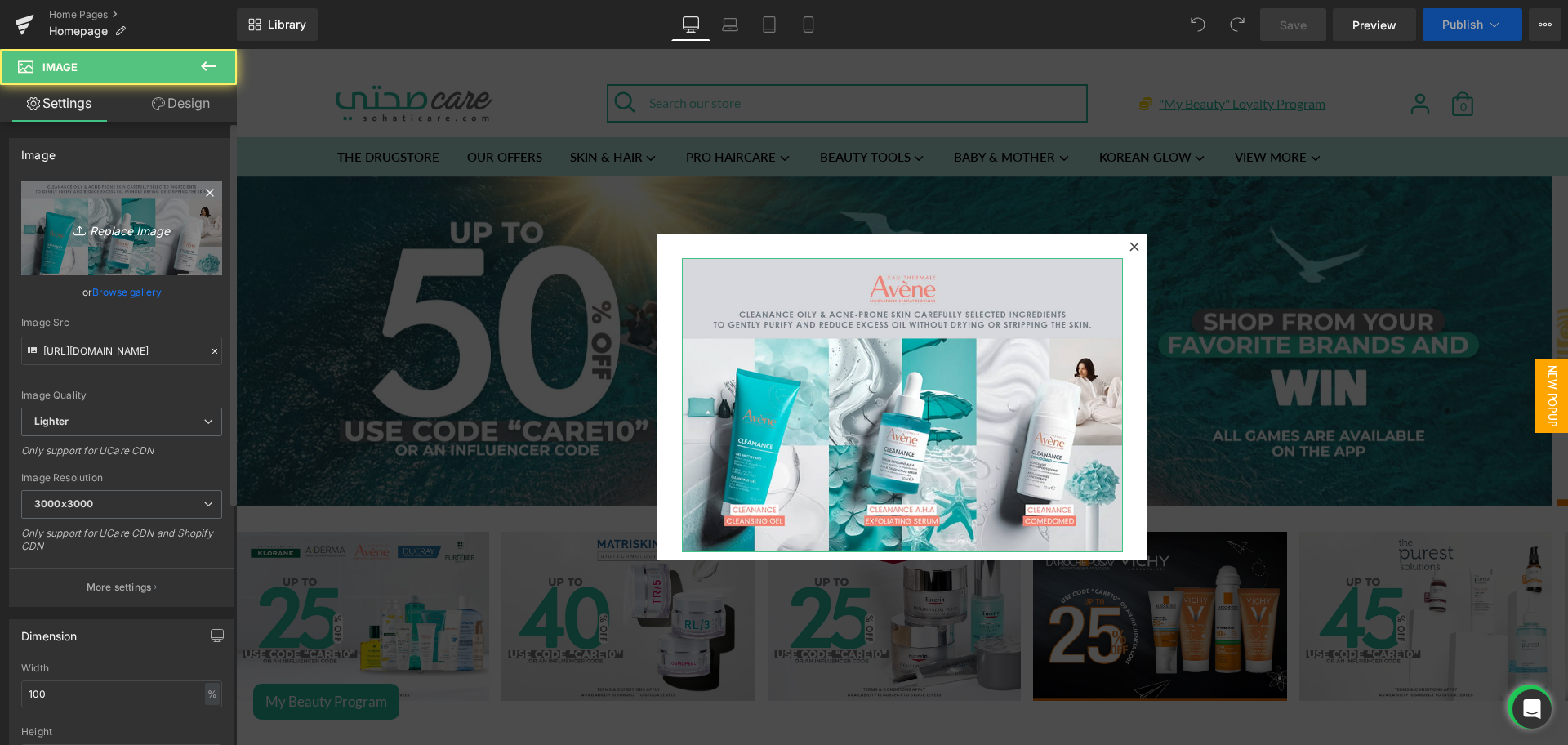
click at [82, 201] on link "Replace Image" at bounding box center [121, 228] width 201 height 94
